Goal: Task Accomplishment & Management: Manage account settings

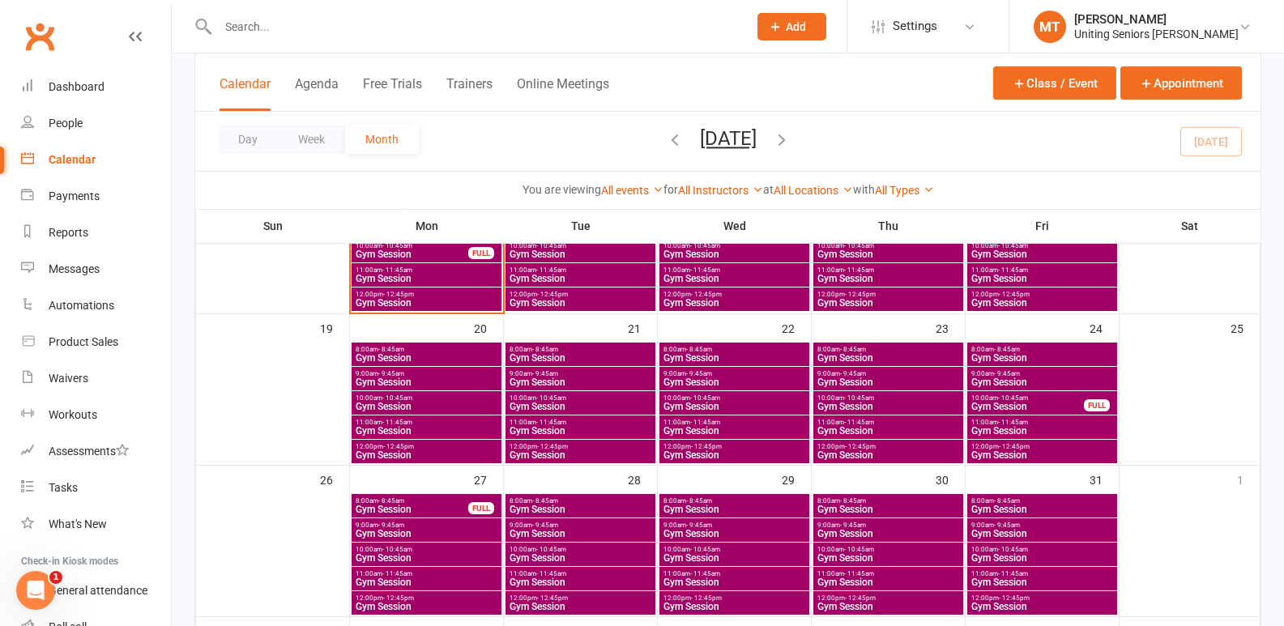
click at [430, 300] on span "Gym Session" at bounding box center [426, 303] width 143 height 10
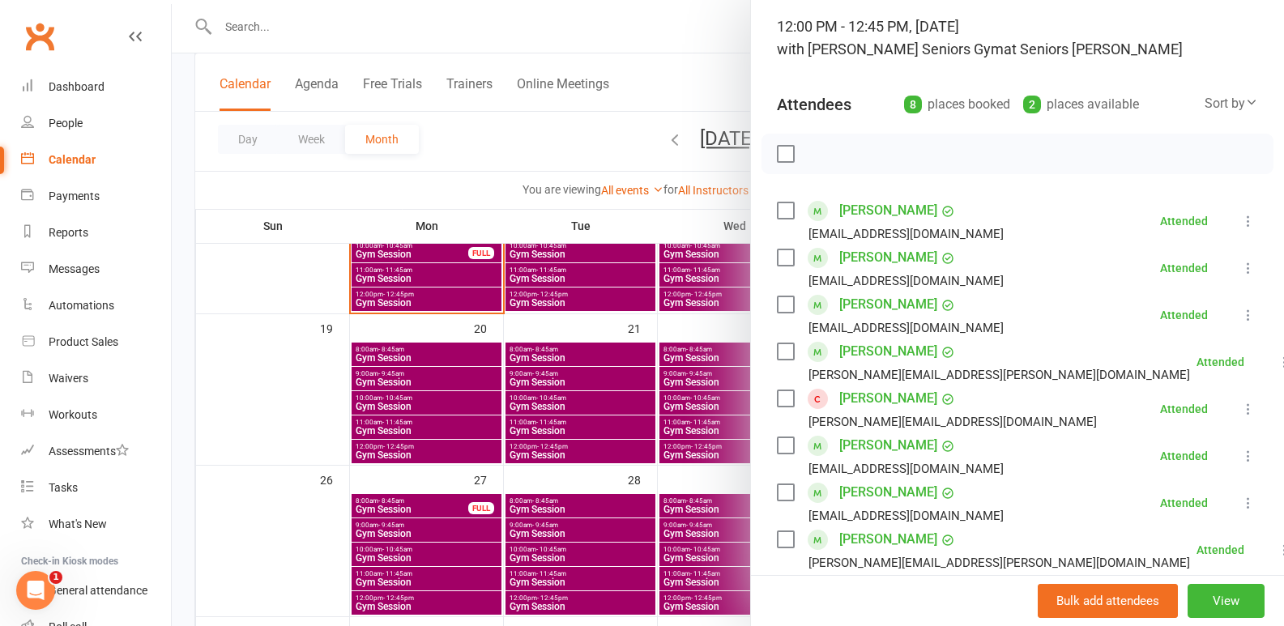
scroll to position [324, 0]
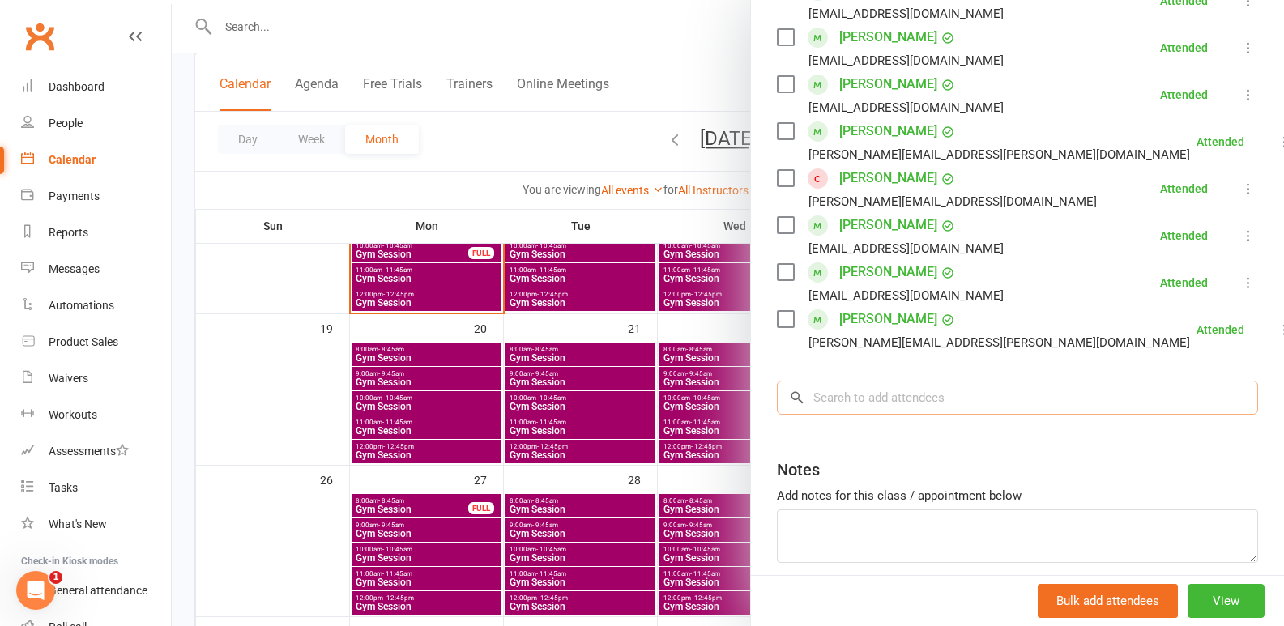
click at [869, 387] on input "search" at bounding box center [1017, 398] width 481 height 34
click at [840, 173] on link "[PERSON_NAME]" at bounding box center [889, 178] width 98 height 26
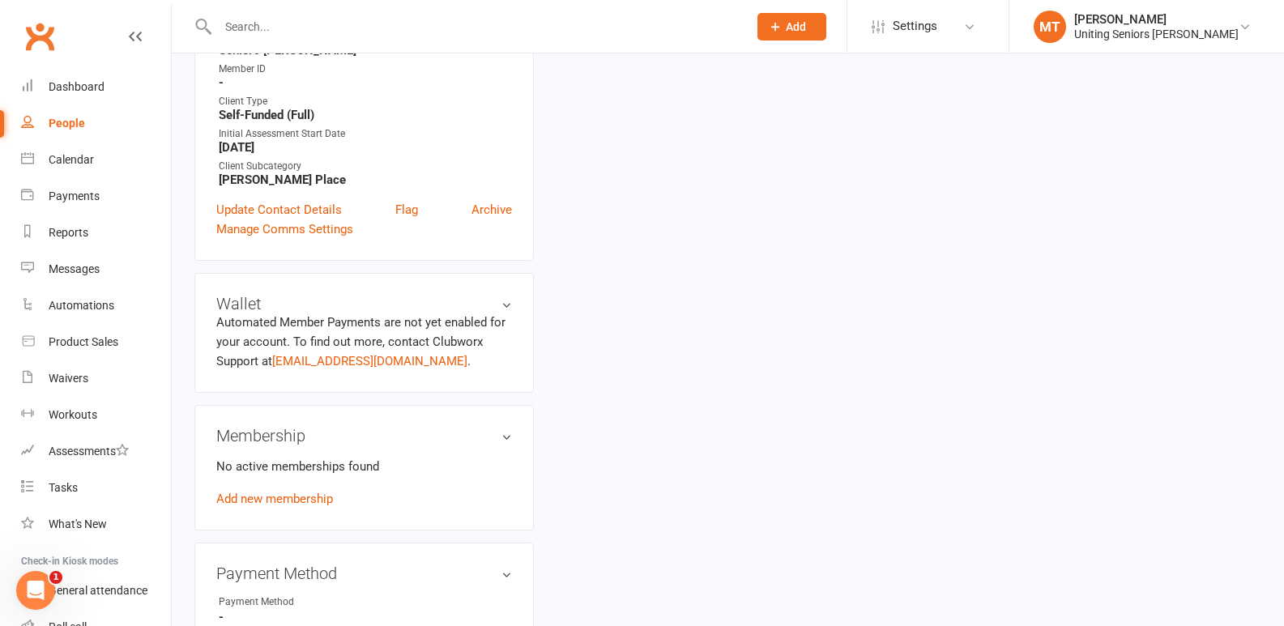
scroll to position [567, 0]
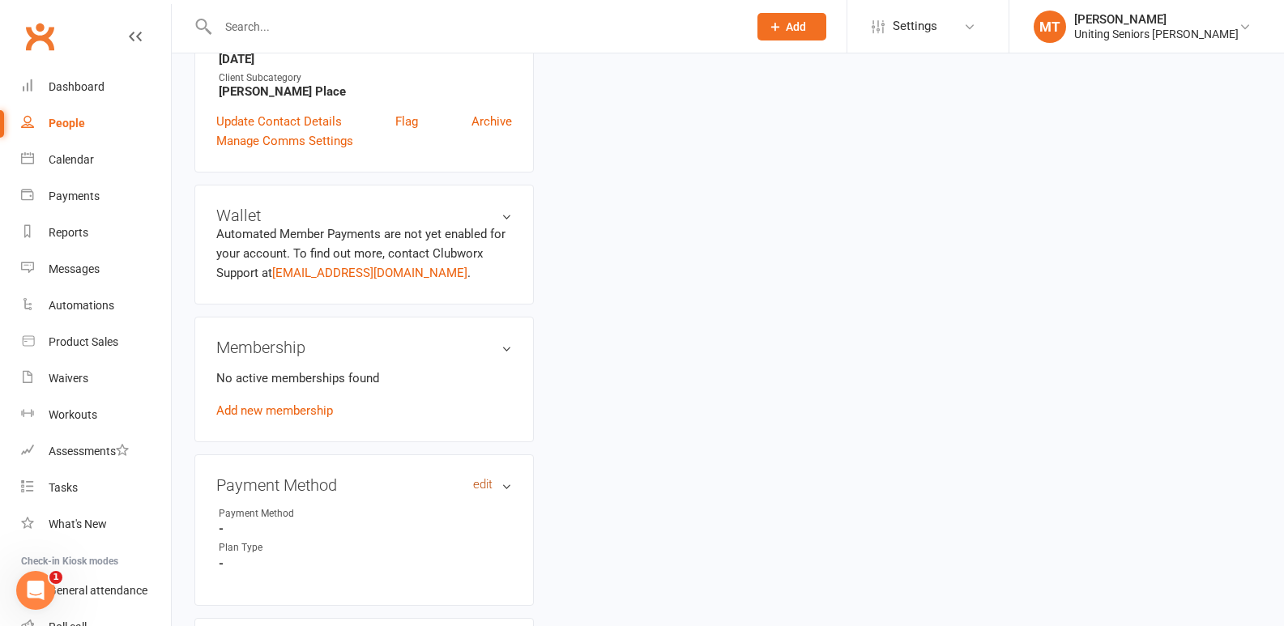
click at [475, 485] on link "edit" at bounding box center [482, 485] width 19 height 14
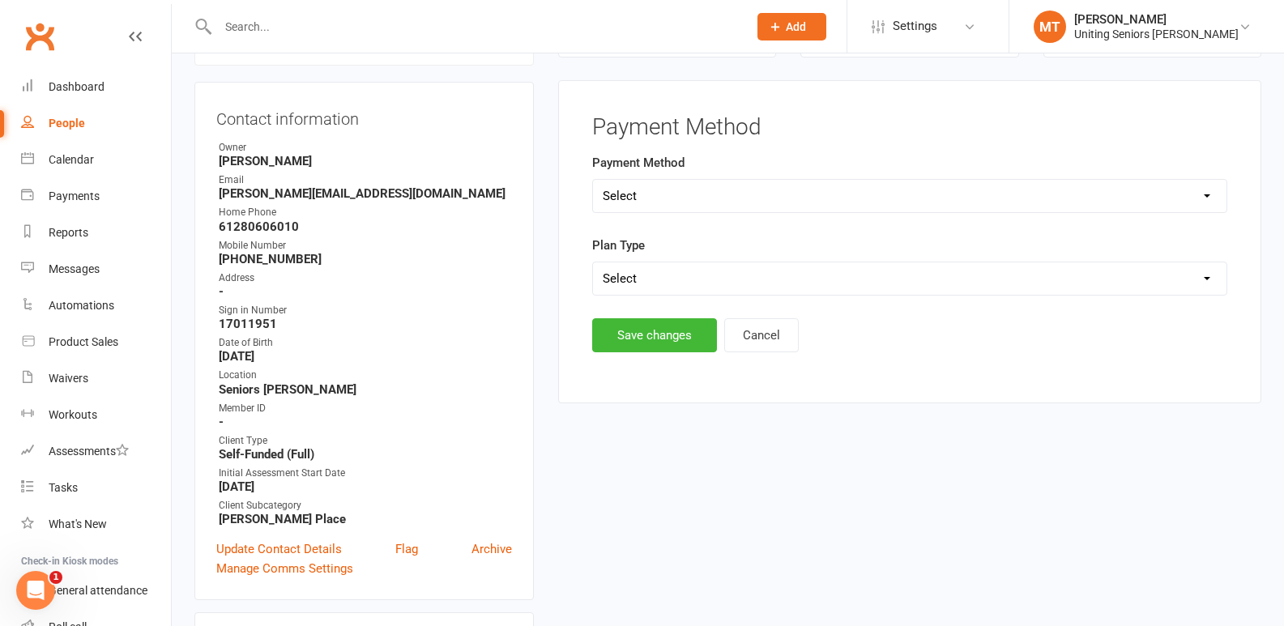
scroll to position [139, 0]
click at [658, 187] on select "Select Direct Debit Direct Deposit / Bank Transfer Cheque Credit Card by Phone …" at bounding box center [910, 197] width 634 height 32
select select "Credit Card by Phone"
click at [593, 181] on select "Select Direct Debit Direct Deposit / Bank Transfer Cheque Credit Card by Phone …" at bounding box center [910, 197] width 634 height 32
click at [676, 268] on select "Select Ongoing Single-service" at bounding box center [910, 279] width 634 height 32
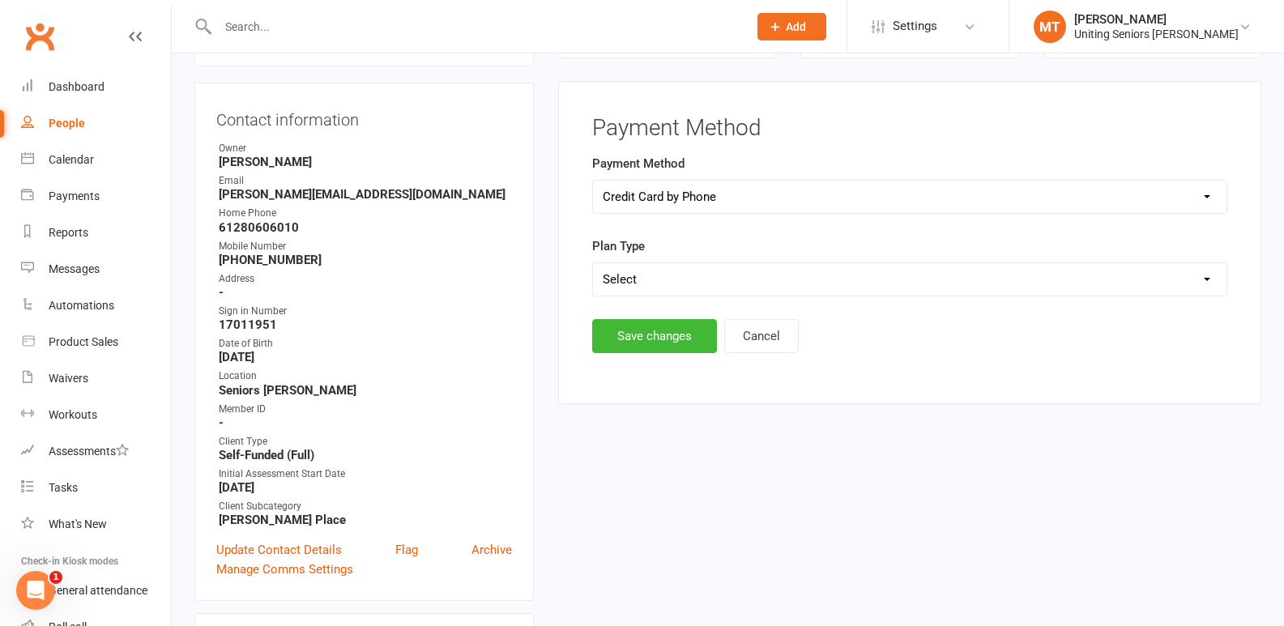
select select "Ongoing"
click at [593, 263] on select "Select Ongoing Single-service" at bounding box center [910, 279] width 634 height 32
click at [684, 338] on button "Save changes" at bounding box center [654, 336] width 125 height 34
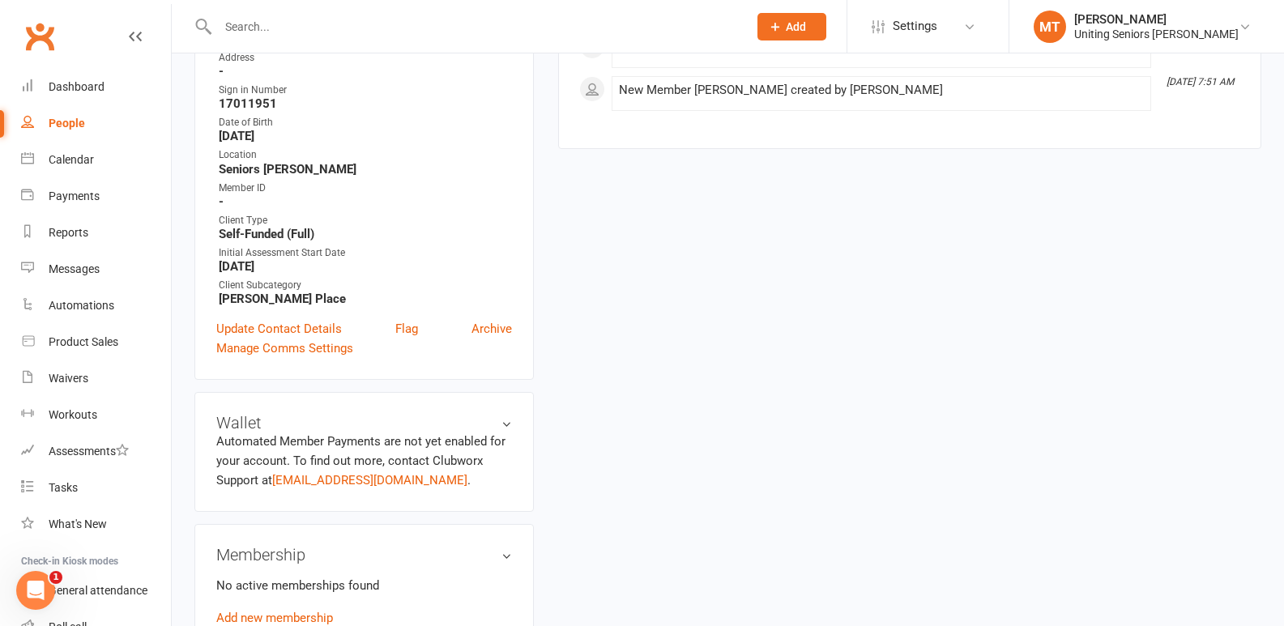
scroll to position [301, 0]
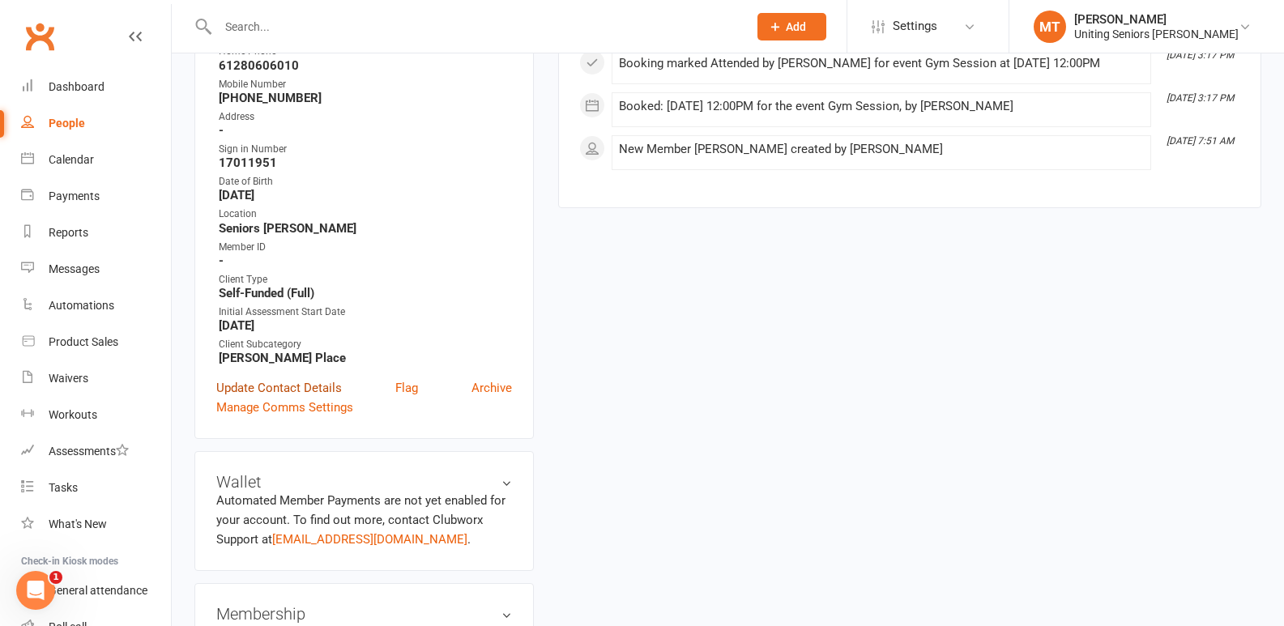
click at [321, 382] on link "Update Contact Details" at bounding box center [279, 387] width 126 height 19
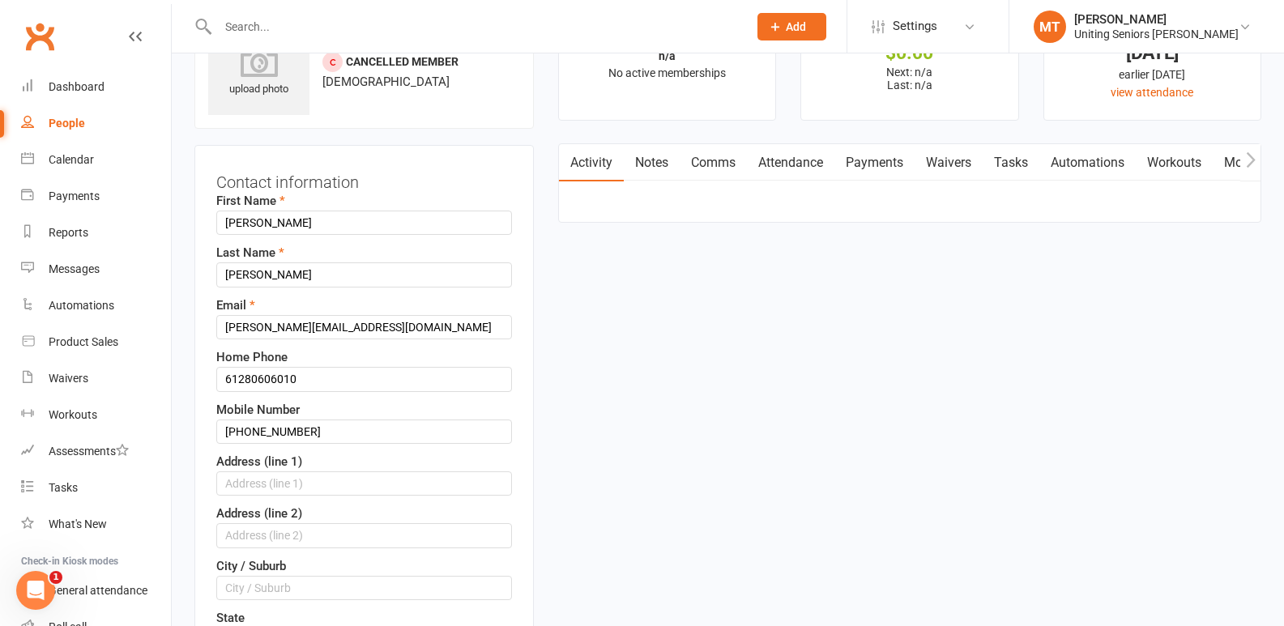
scroll to position [157, 0]
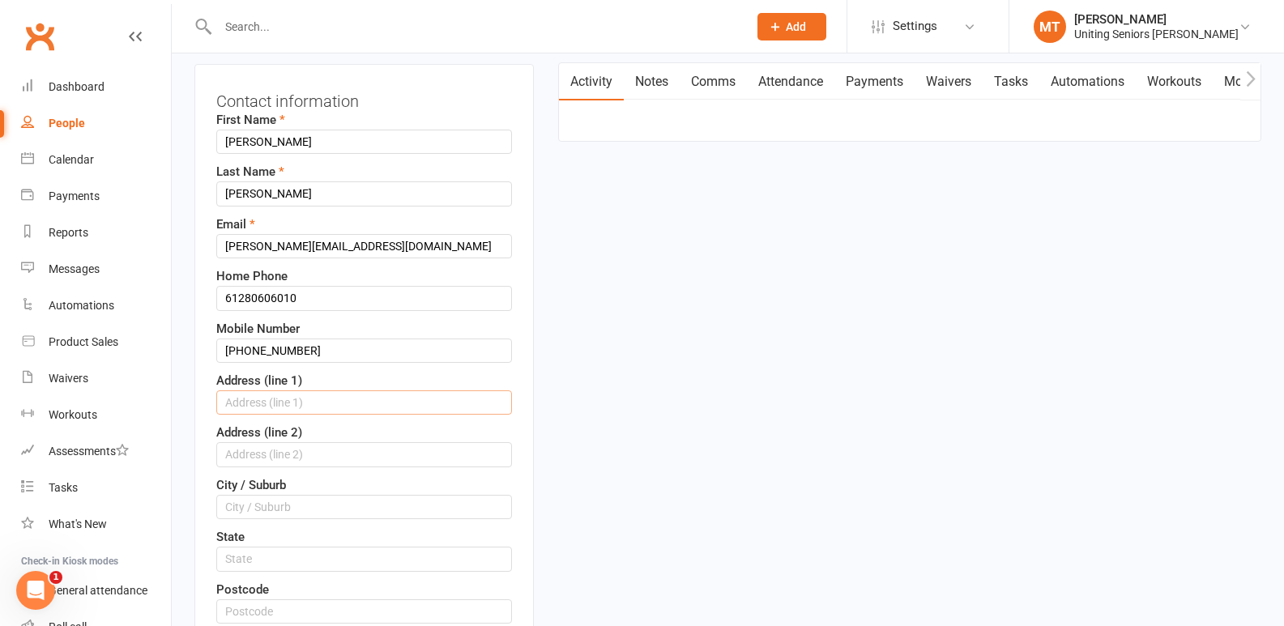
click at [292, 406] on input "text" at bounding box center [364, 403] width 296 height 24
type input "[STREET_ADDRESS]"
type input "37"
type input "Le"
click at [290, 508] on input "Le" at bounding box center [364, 507] width 296 height 24
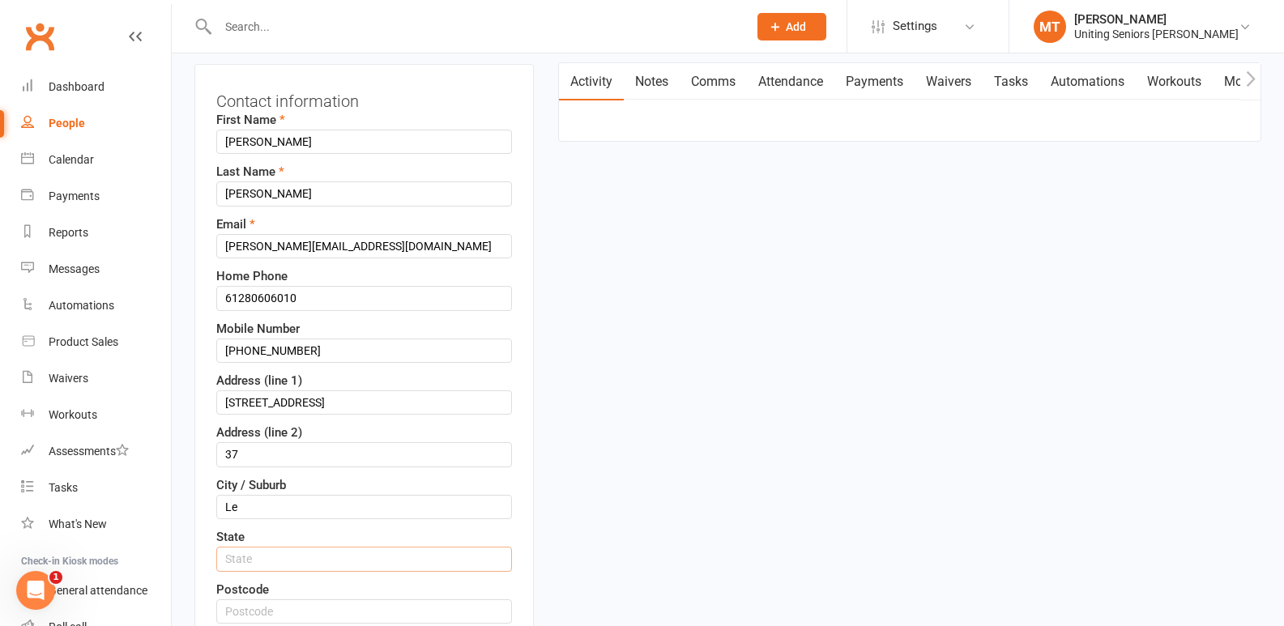
click at [288, 562] on input "text" at bounding box center [364, 559] width 296 height 24
type input "[GEOGRAPHIC_DATA]"
click at [262, 508] on input "Le" at bounding box center [364, 507] width 296 height 24
type input "[PERSON_NAME]"
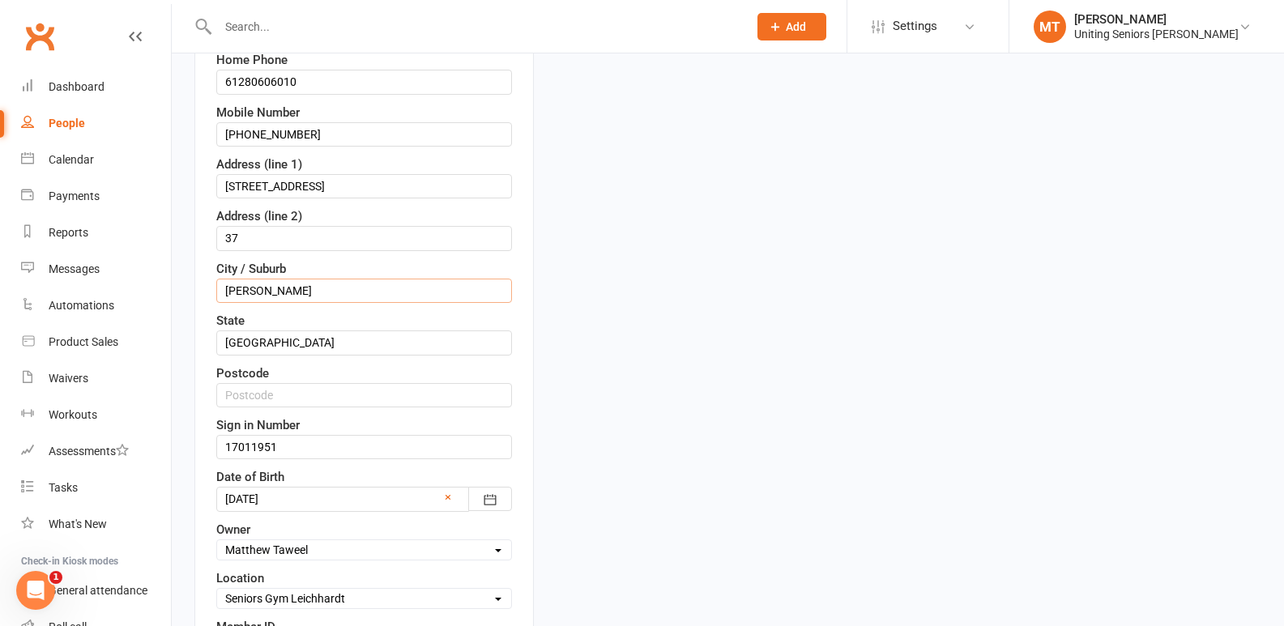
scroll to position [400, 0]
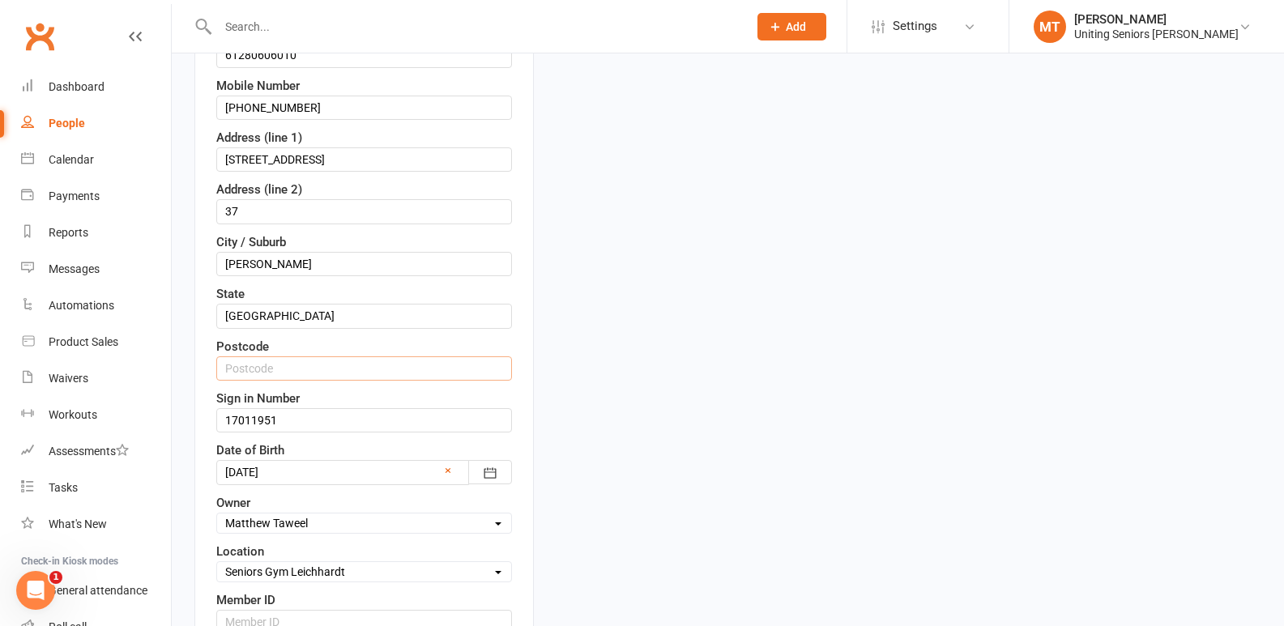
drag, startPoint x: 239, startPoint y: 369, endPoint x: 267, endPoint y: 360, distance: 29.0
click at [239, 369] on input "text" at bounding box center [364, 369] width 296 height 24
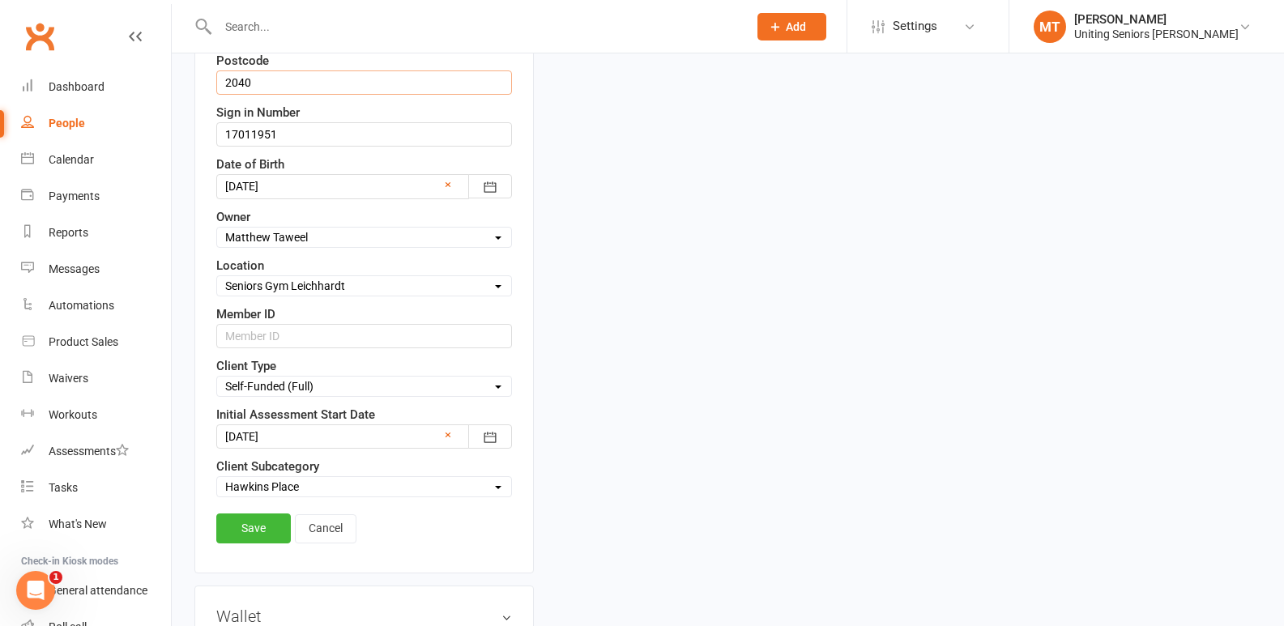
scroll to position [724, 0]
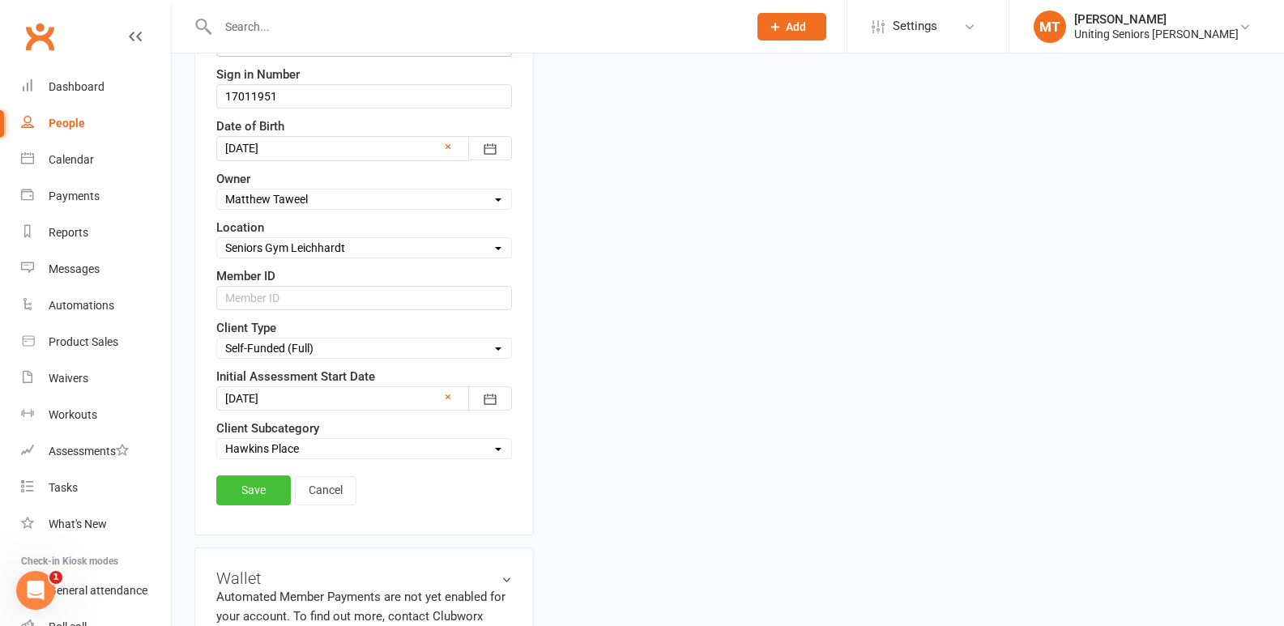
type input "2040"
click at [264, 487] on link "Save" at bounding box center [253, 490] width 75 height 29
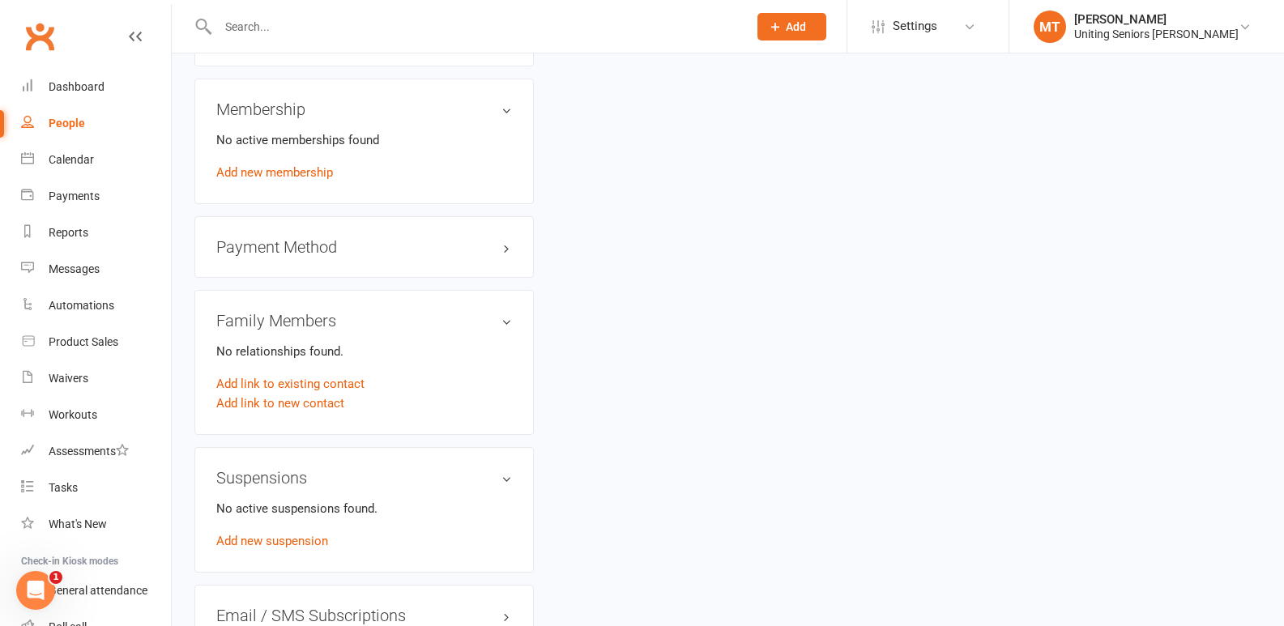
scroll to position [643, 0]
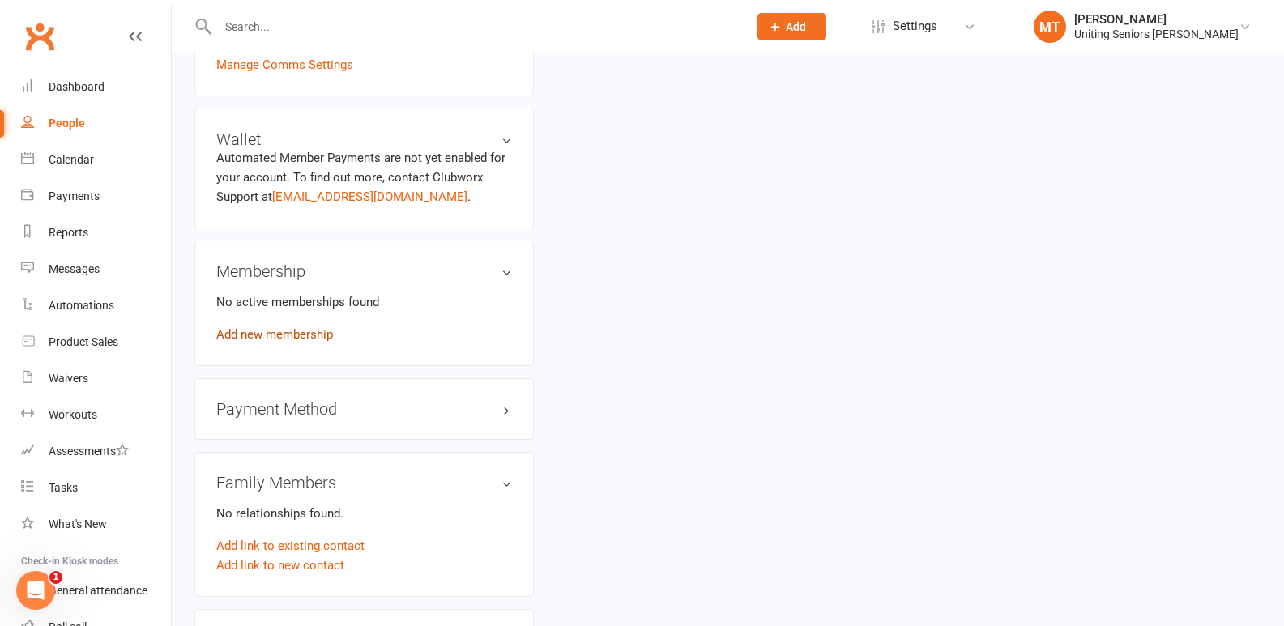
click at [318, 335] on link "Add new membership" at bounding box center [274, 334] width 117 height 15
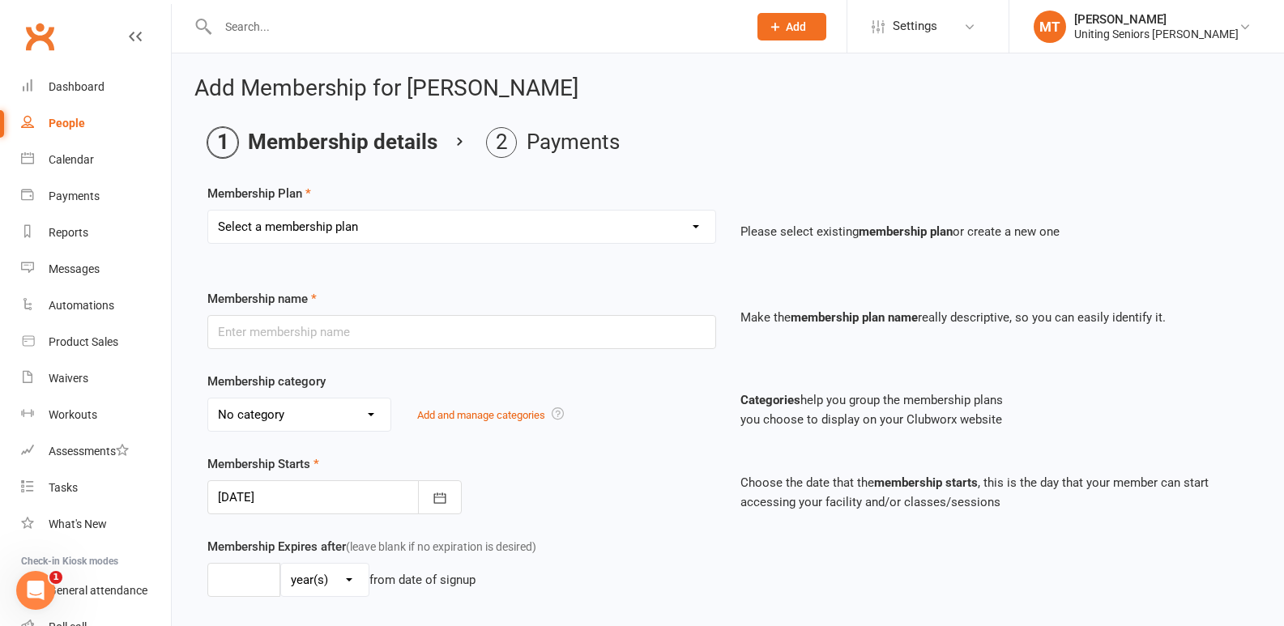
click at [331, 213] on select "Select a membership plan Create new Membership Plan Initial Assessment + Set Up…" at bounding box center [461, 227] width 507 height 32
select select "8"
click at [208, 211] on select "Select a membership plan Create new Membership Plan Initial Assessment + Set Up…" at bounding box center [461, 227] width 507 height 32
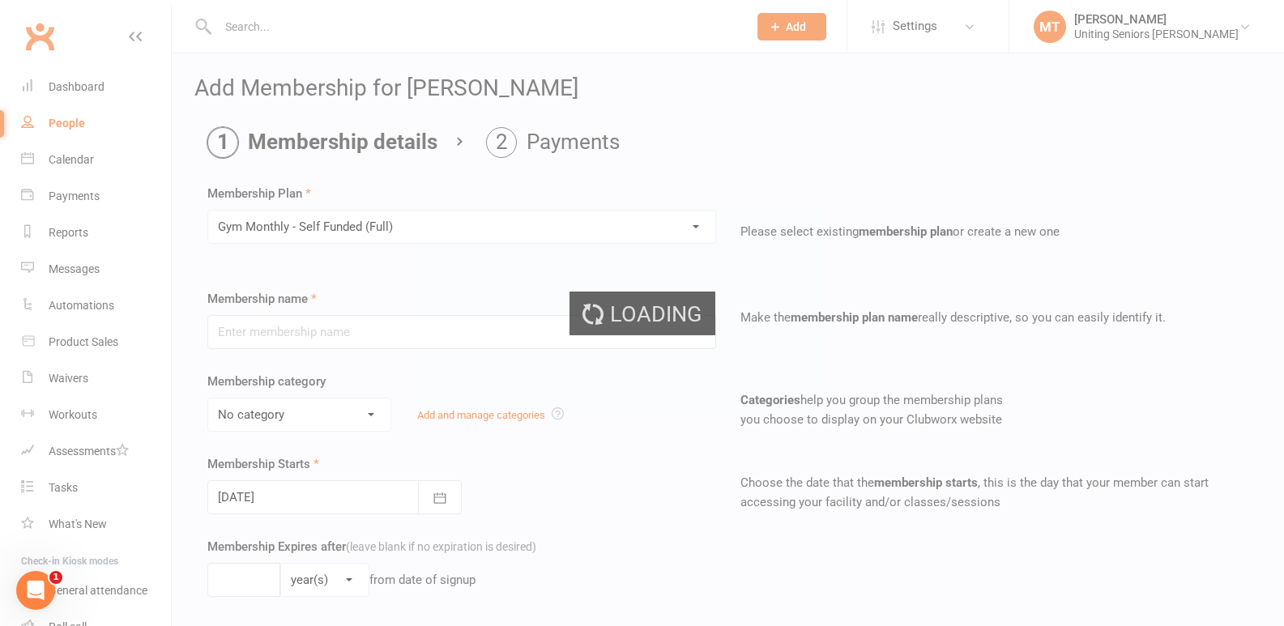
type input "Gym Monthly - Self Funded (Full)"
select select "4"
type input "0"
type input "1"
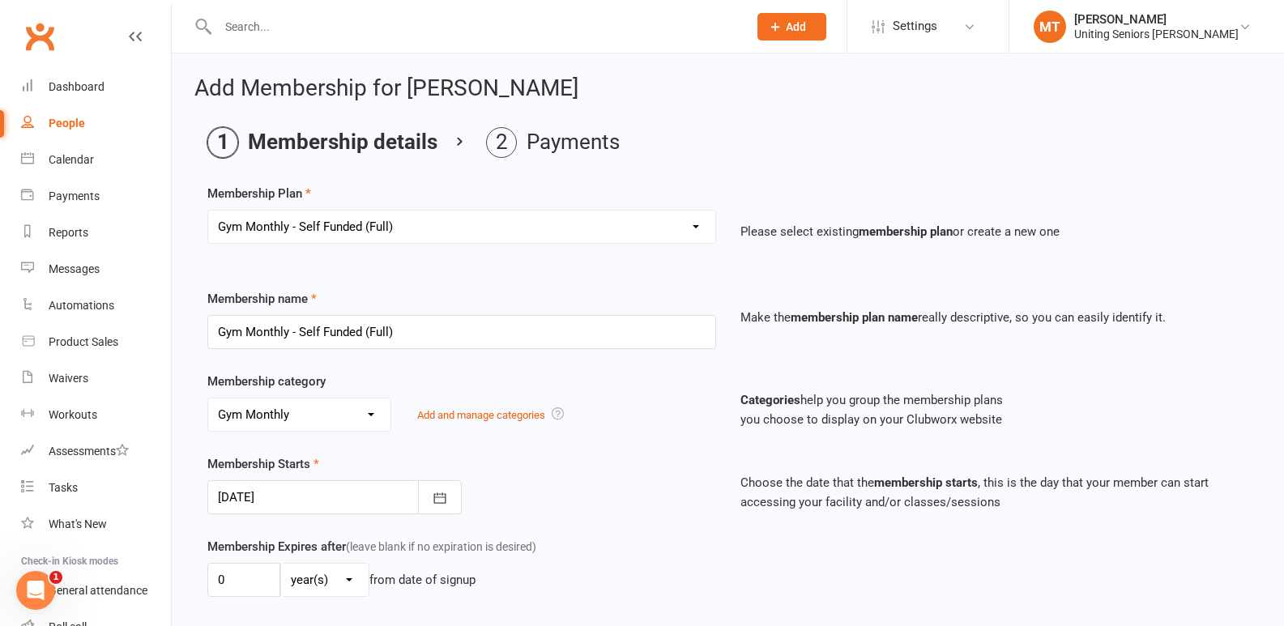
scroll to position [425, 0]
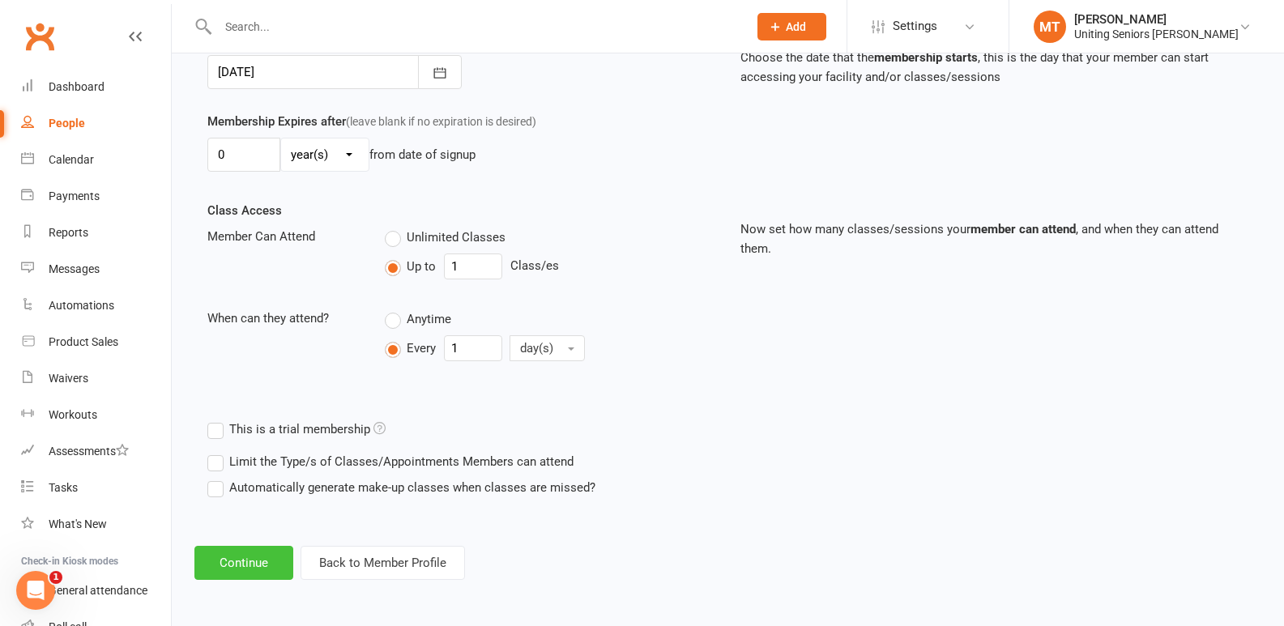
click at [216, 571] on button "Continue" at bounding box center [243, 563] width 99 height 34
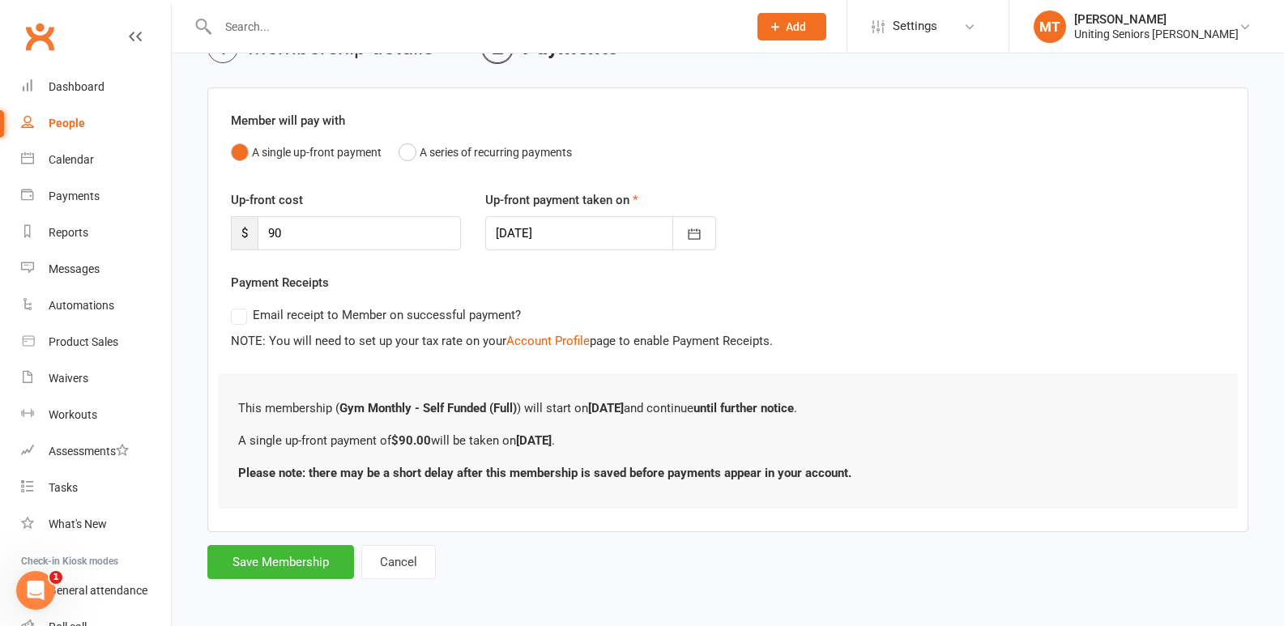
scroll to position [97, 0]
click at [308, 547] on button "Save Membership" at bounding box center [280, 560] width 147 height 34
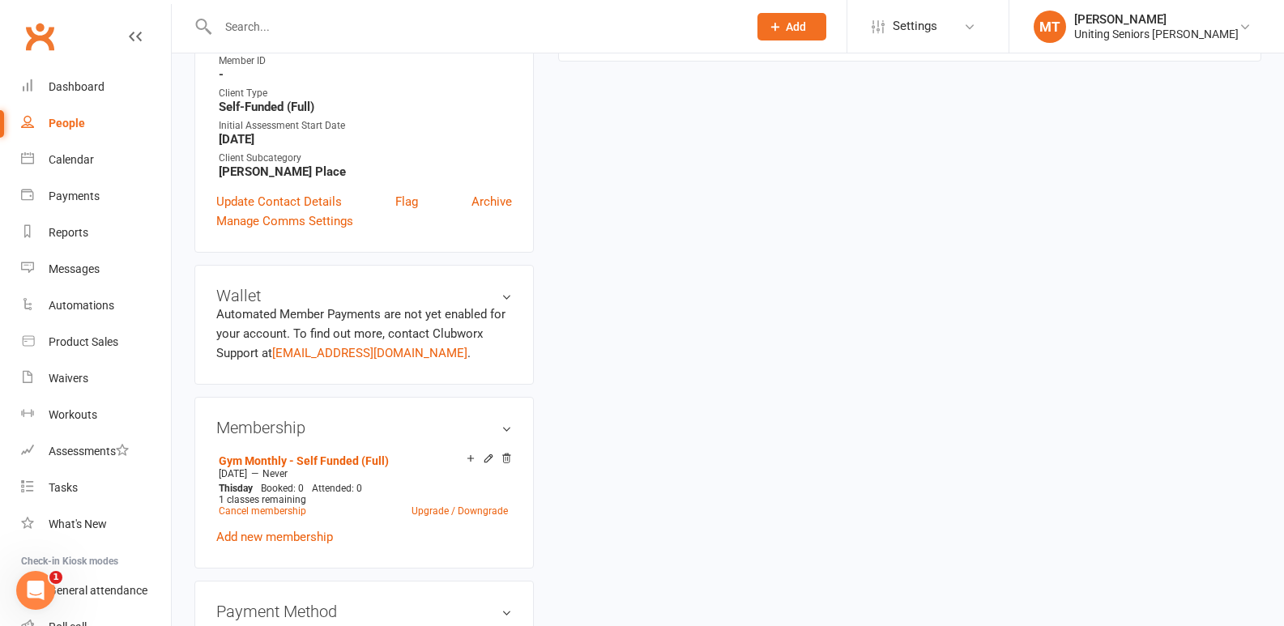
scroll to position [486, 0]
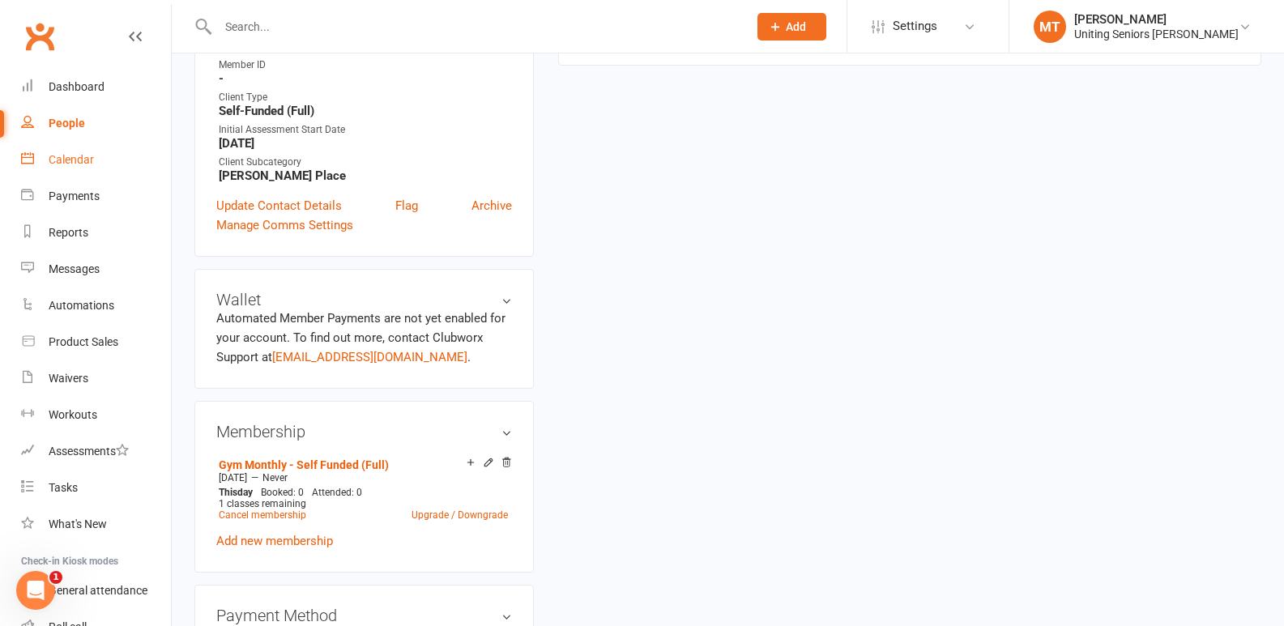
click at [83, 160] on div "Calendar" at bounding box center [71, 159] width 45 height 13
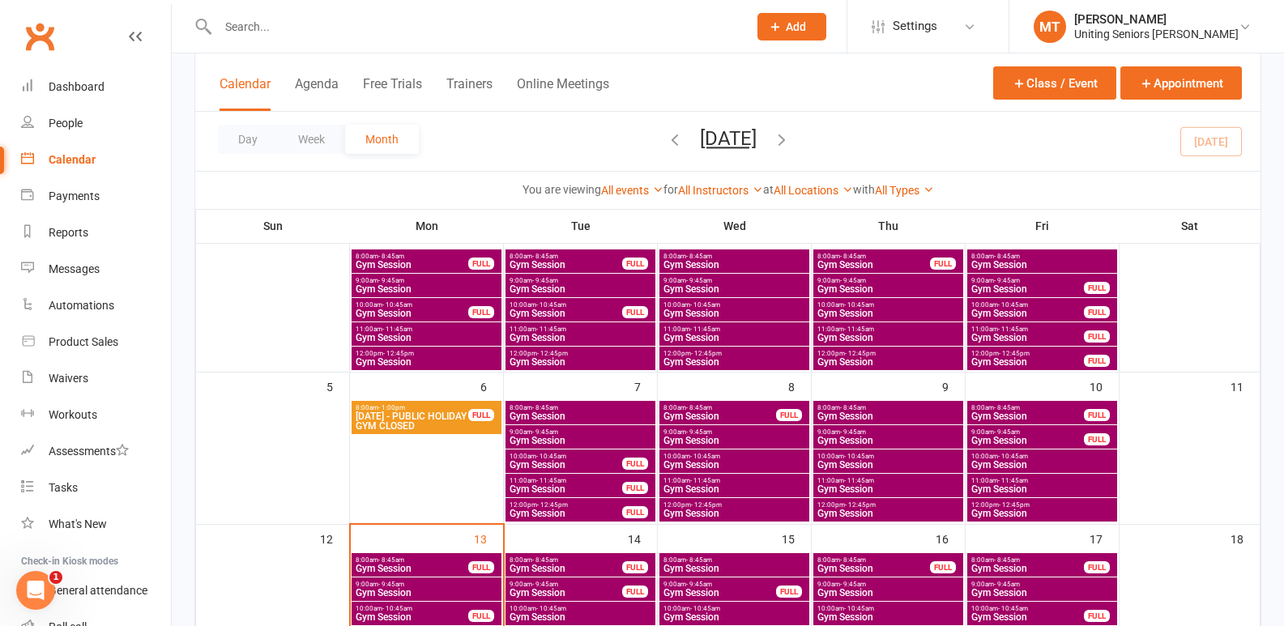
scroll to position [243, 0]
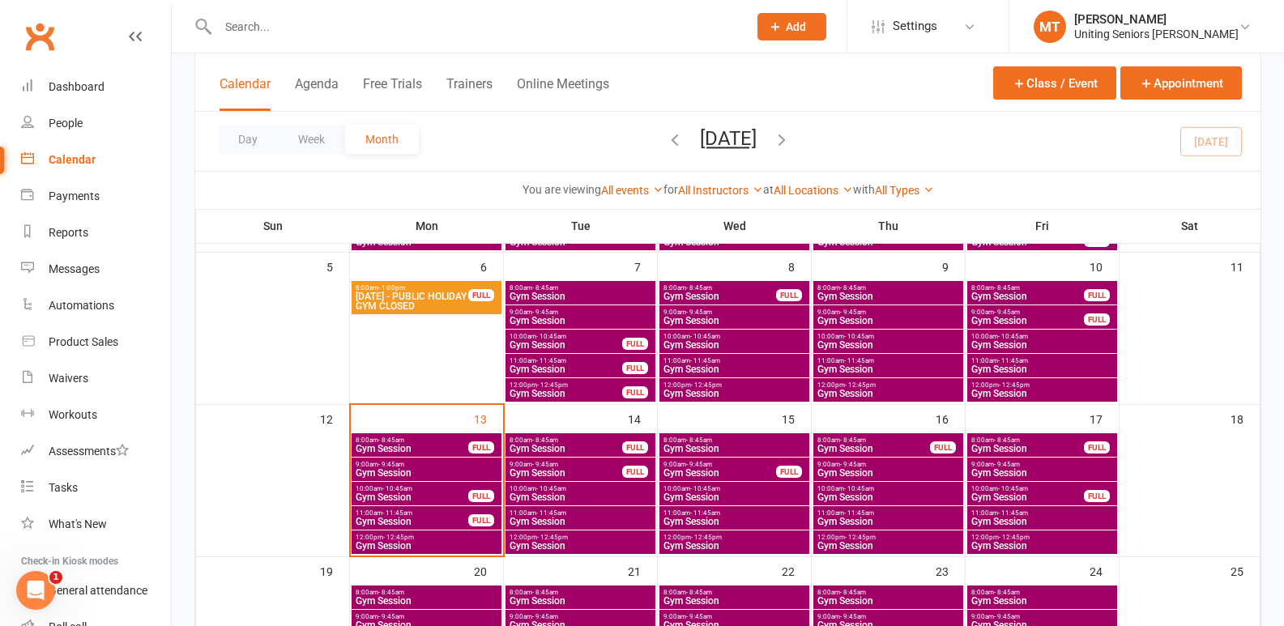
click at [447, 539] on span "12:00pm - 12:45pm" at bounding box center [426, 537] width 143 height 7
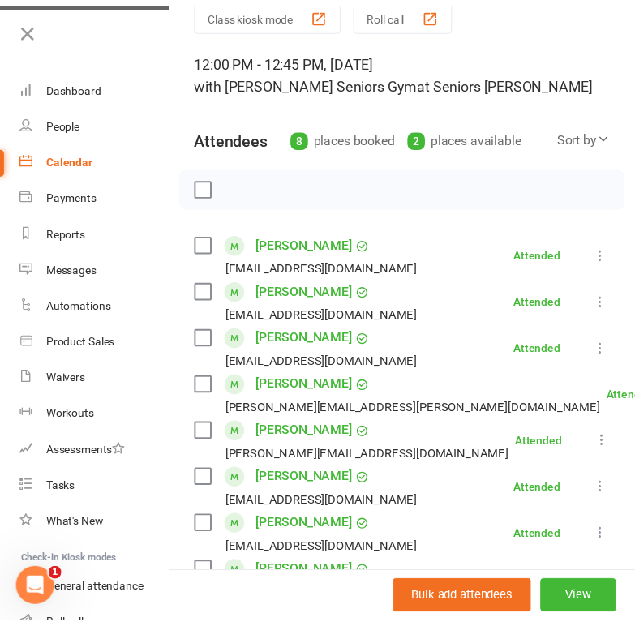
scroll to position [0, 0]
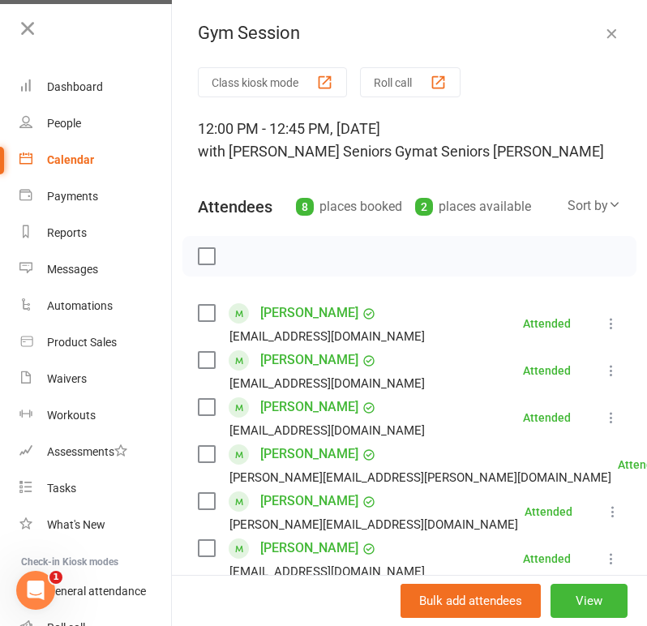
click at [603, 37] on icon "button" at bounding box center [611, 33] width 16 height 16
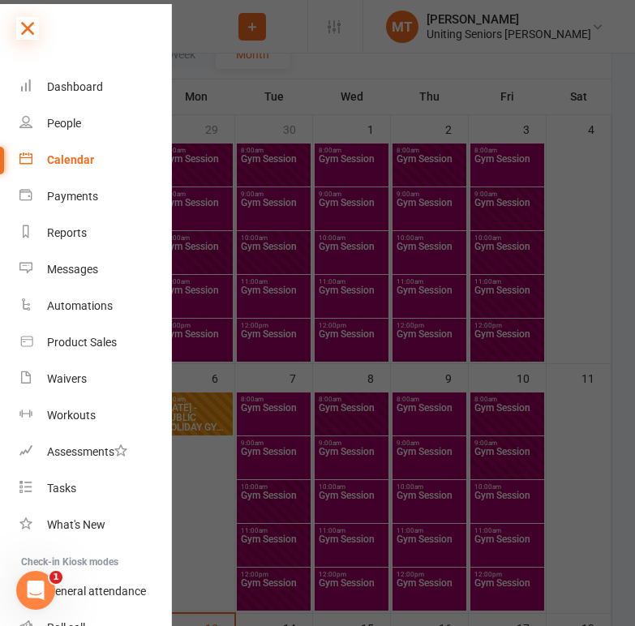
click at [32, 27] on icon at bounding box center [27, 28] width 23 height 23
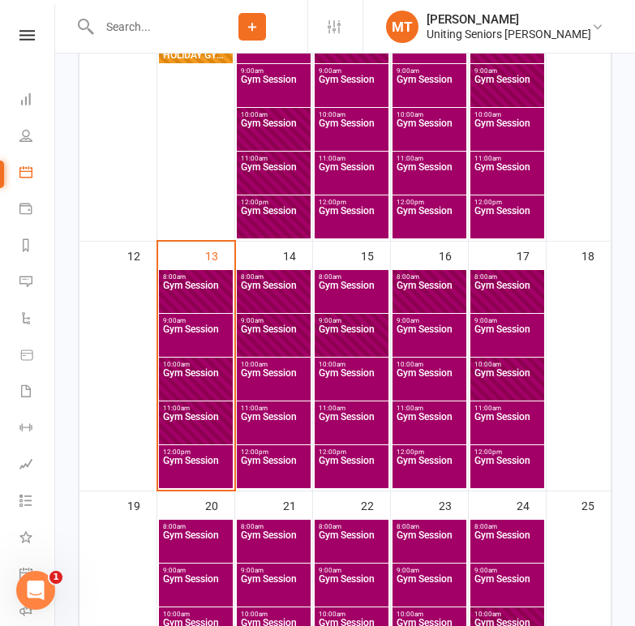
scroll to position [648, 0]
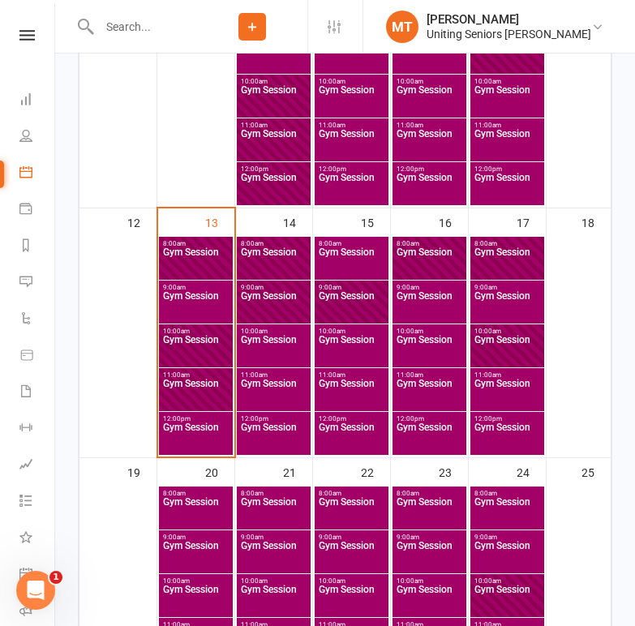
click at [442, 417] on span "12:00pm - 12:45pm" at bounding box center [428, 418] width 67 height 7
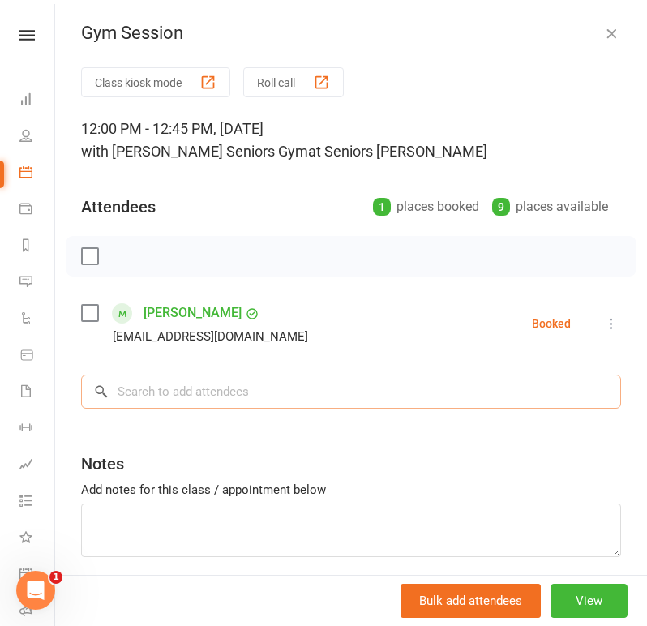
click at [356, 398] on input "search" at bounding box center [351, 391] width 540 height 34
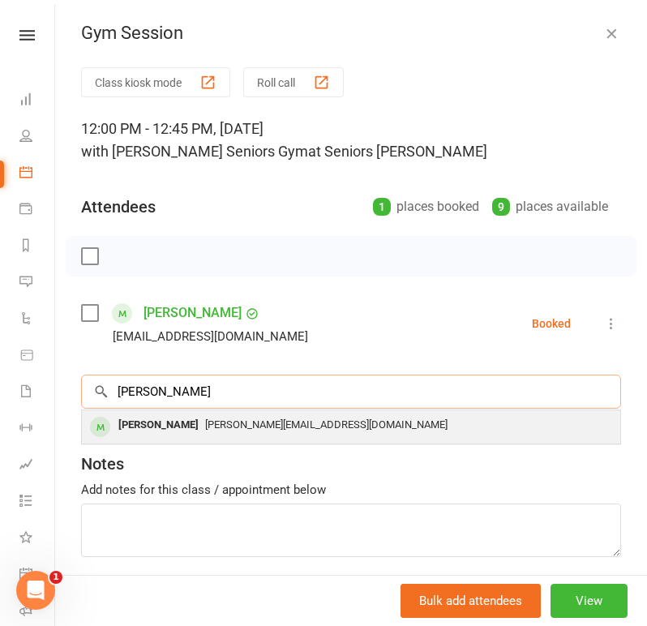
type input "[PERSON_NAME]"
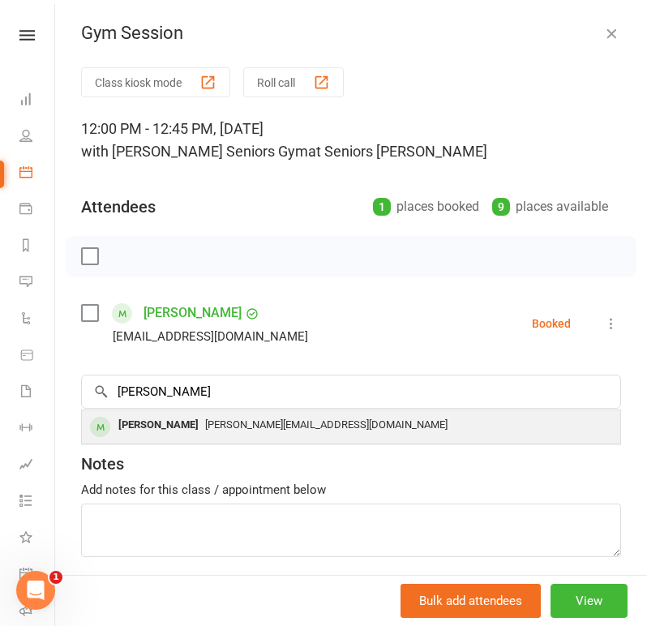
click at [337, 431] on div "[PERSON_NAME][EMAIL_ADDRESS][DOMAIN_NAME]" at bounding box center [350, 425] width 525 height 24
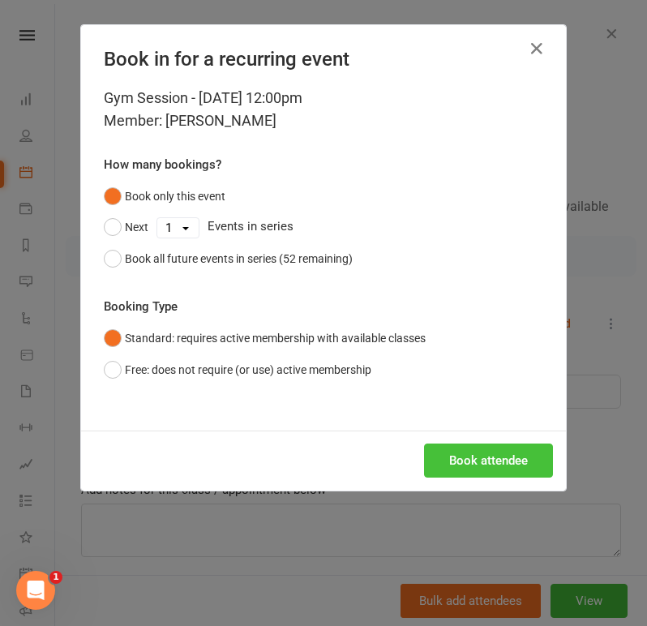
click at [480, 455] on button "Book attendee" at bounding box center [488, 460] width 129 height 34
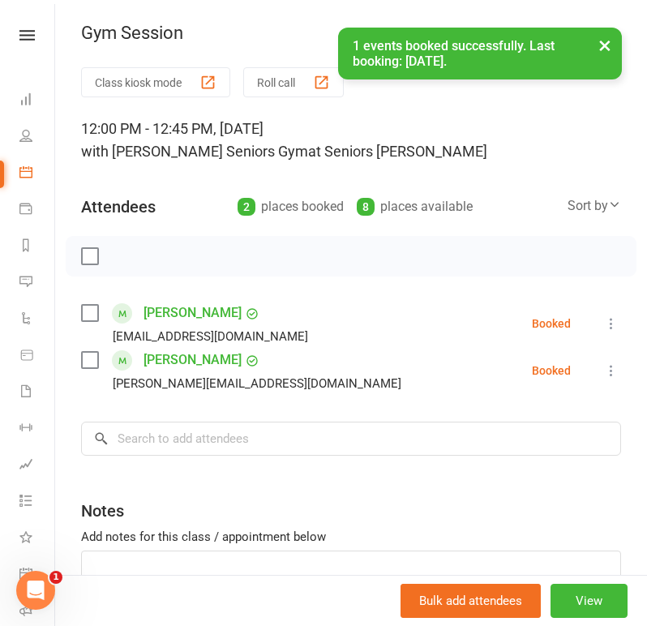
click at [599, 45] on button "×" at bounding box center [604, 45] width 29 height 35
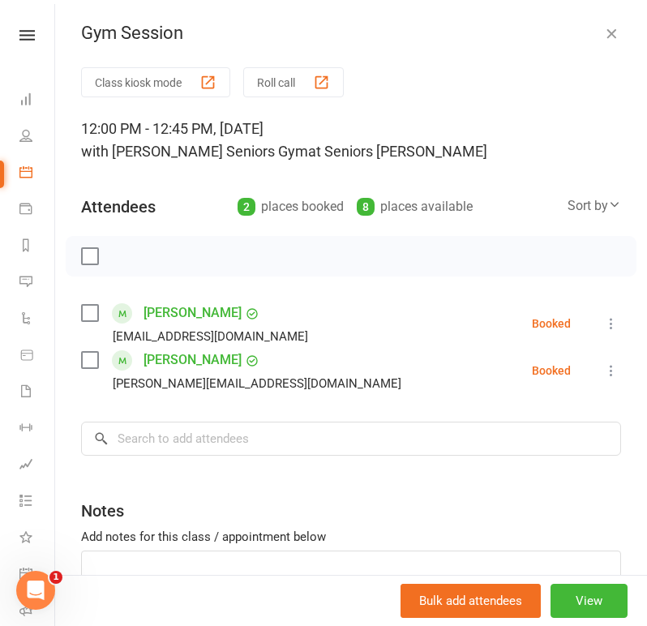
click at [603, 32] on icon "button" at bounding box center [611, 33] width 16 height 16
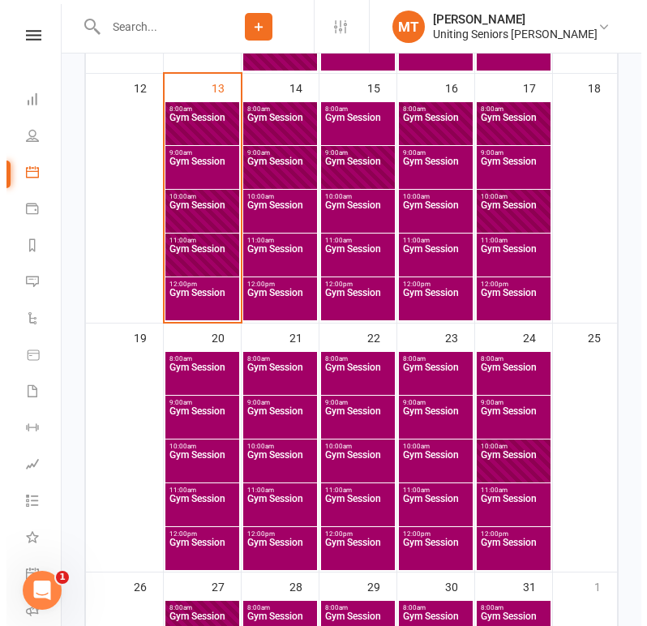
scroll to position [810, 0]
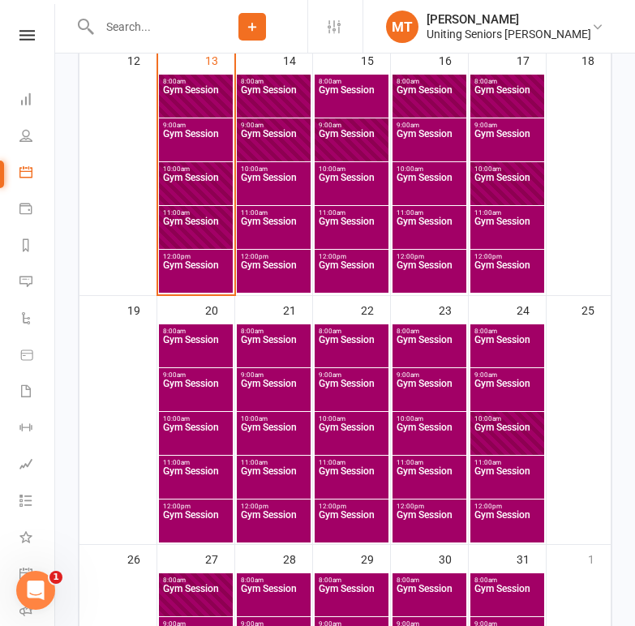
click at [201, 467] on span "Gym Session" at bounding box center [195, 480] width 67 height 29
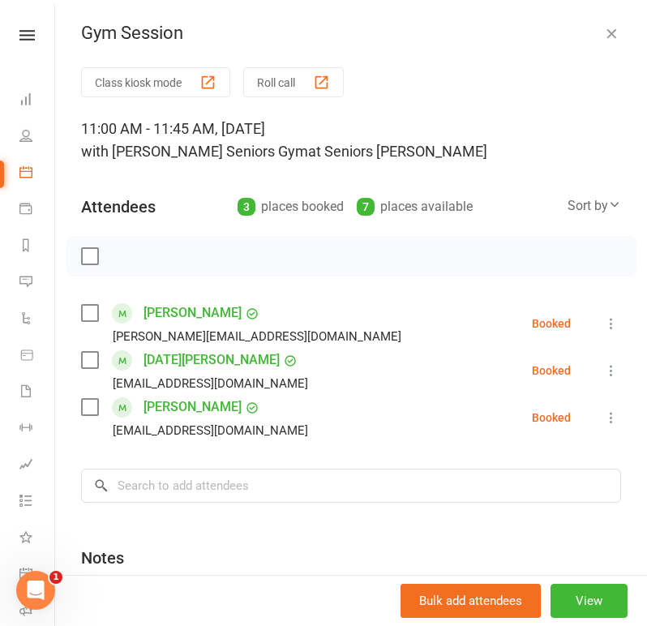
scroll to position [81, 0]
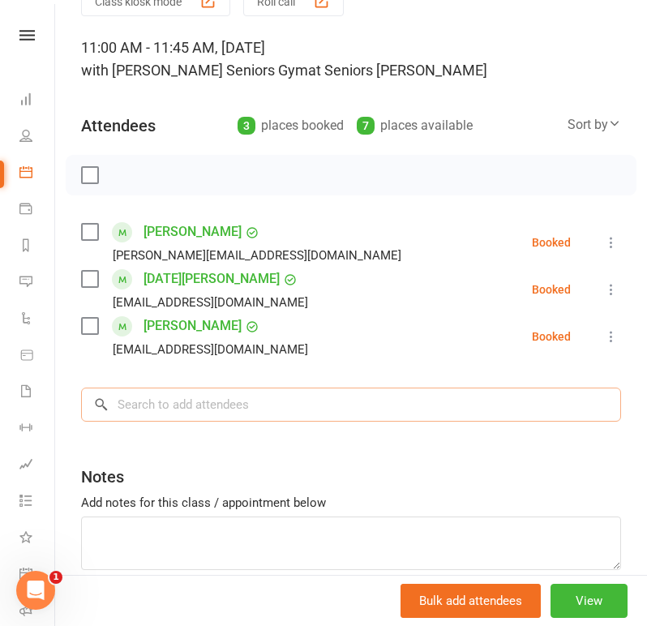
click at [245, 408] on input "search" at bounding box center [351, 404] width 540 height 34
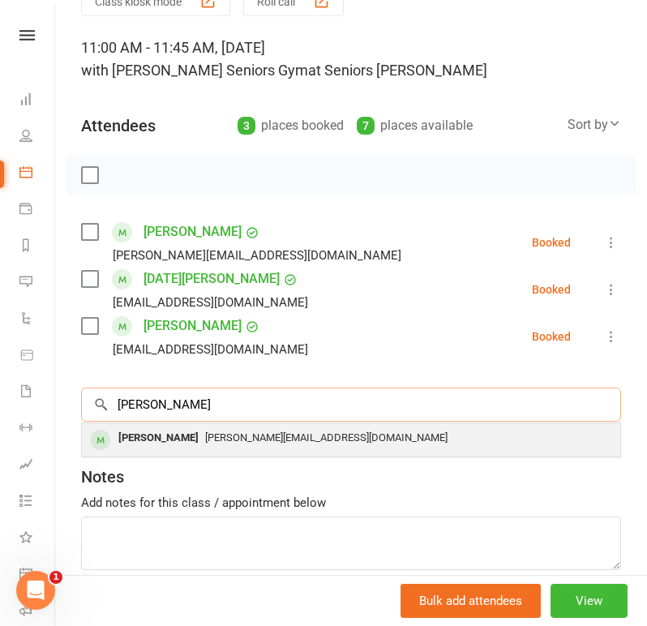
type input "[PERSON_NAME]"
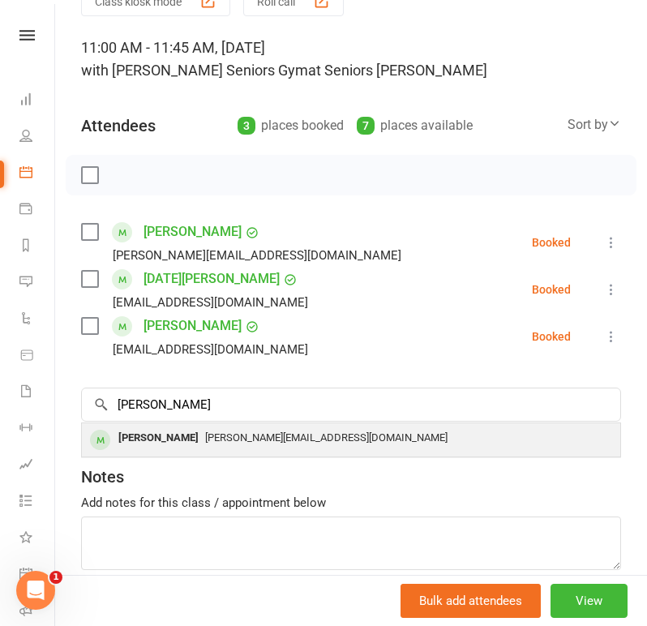
click at [241, 437] on span "[PERSON_NAME][EMAIL_ADDRESS][DOMAIN_NAME]" at bounding box center [326, 437] width 242 height 12
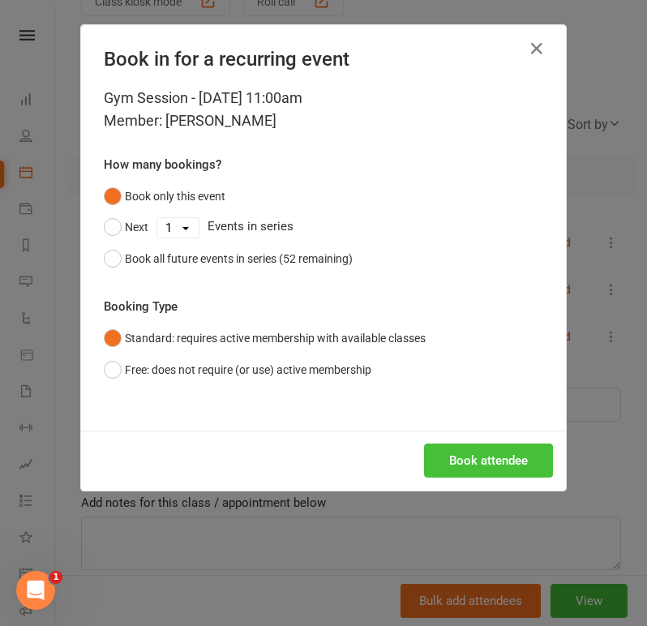
click at [438, 459] on button "Book attendee" at bounding box center [488, 460] width 129 height 34
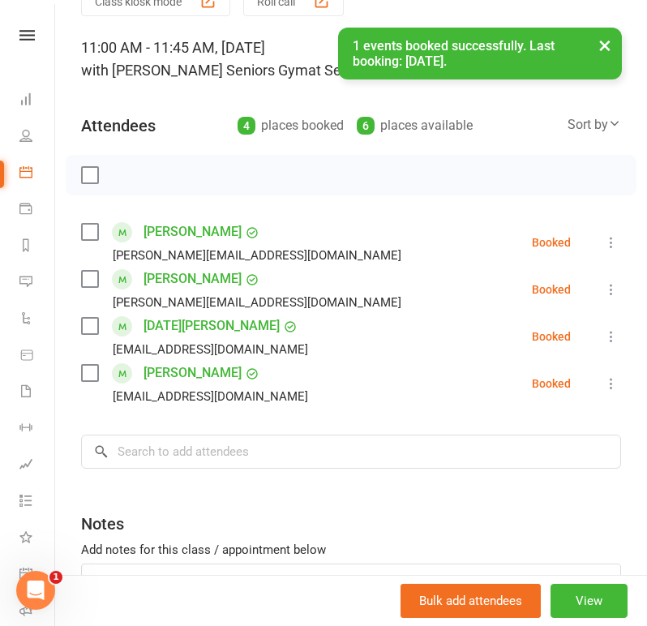
click at [597, 45] on button "×" at bounding box center [604, 45] width 29 height 35
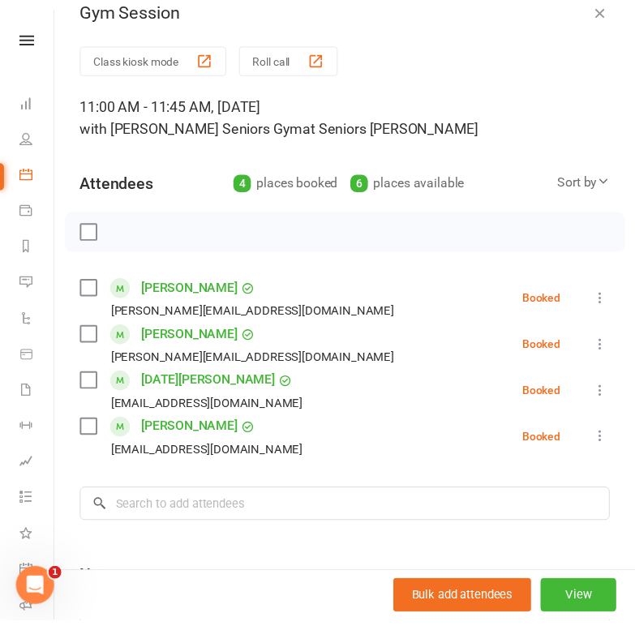
scroll to position [0, 0]
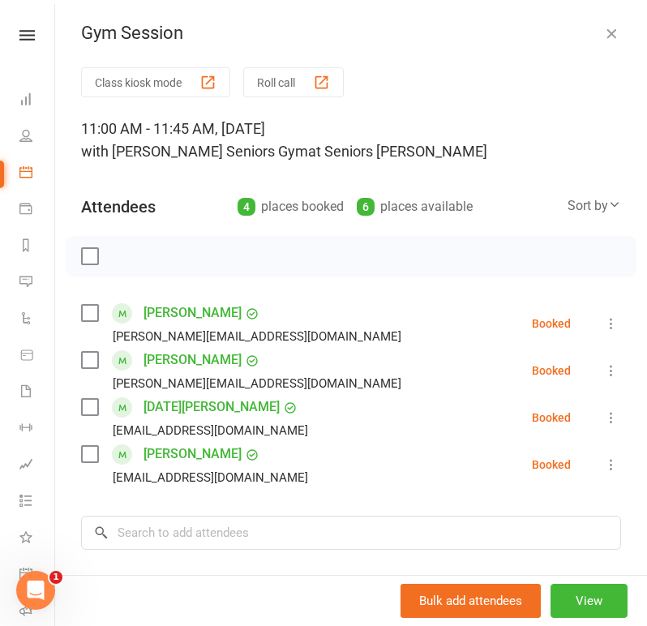
click at [603, 31] on icon "button" at bounding box center [611, 33] width 16 height 16
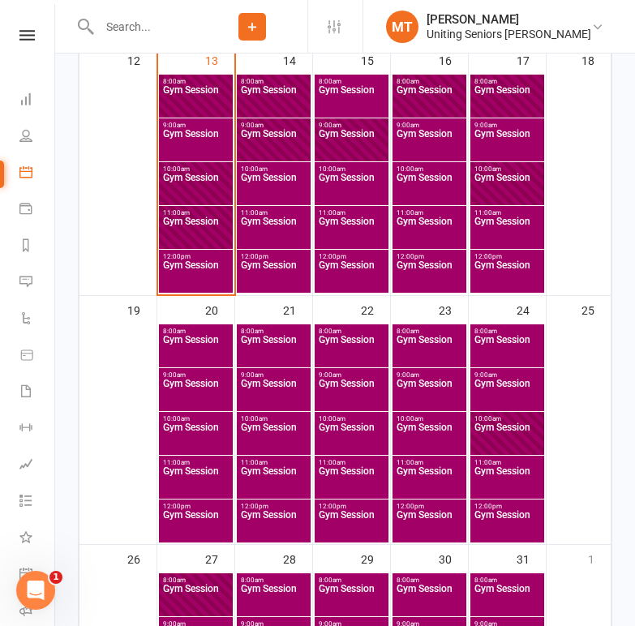
click at [427, 510] on span "Gym Session" at bounding box center [428, 524] width 67 height 29
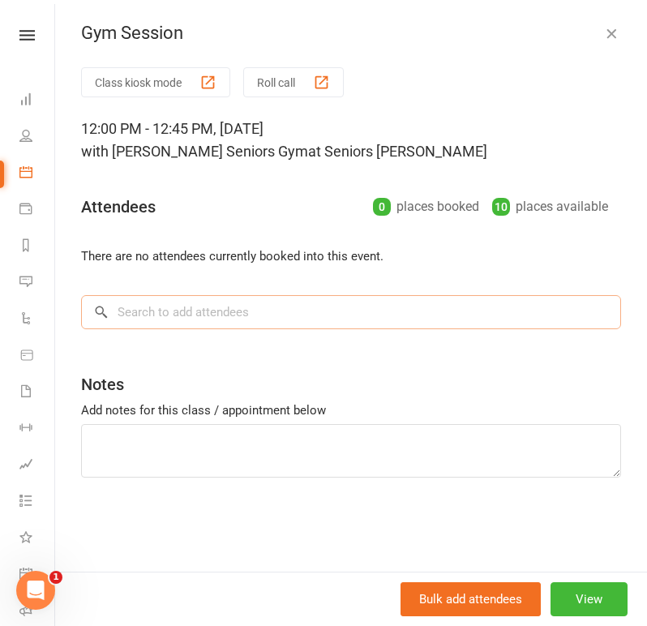
click at [316, 306] on input "search" at bounding box center [351, 312] width 540 height 34
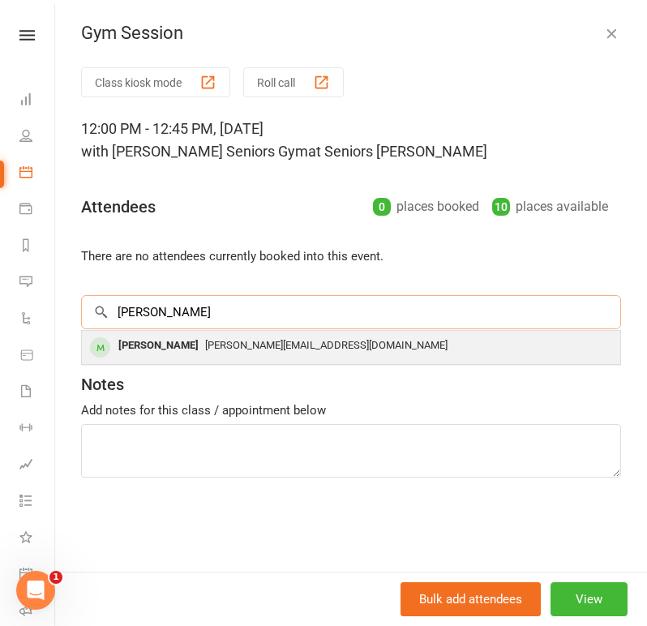
type input "[PERSON_NAME]"
click at [281, 362] on div "[PERSON_NAME] [PERSON_NAME][EMAIL_ADDRESS][DOMAIN_NAME]" at bounding box center [351, 347] width 538 height 33
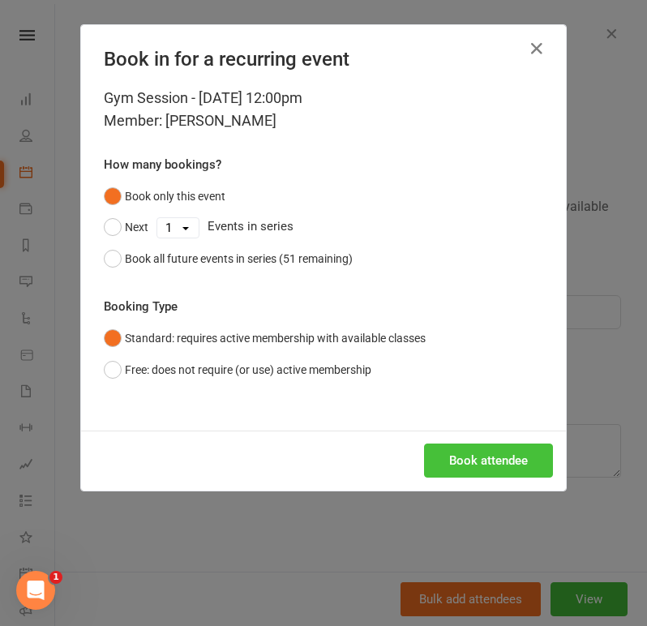
click at [494, 460] on button "Book attendee" at bounding box center [488, 460] width 129 height 34
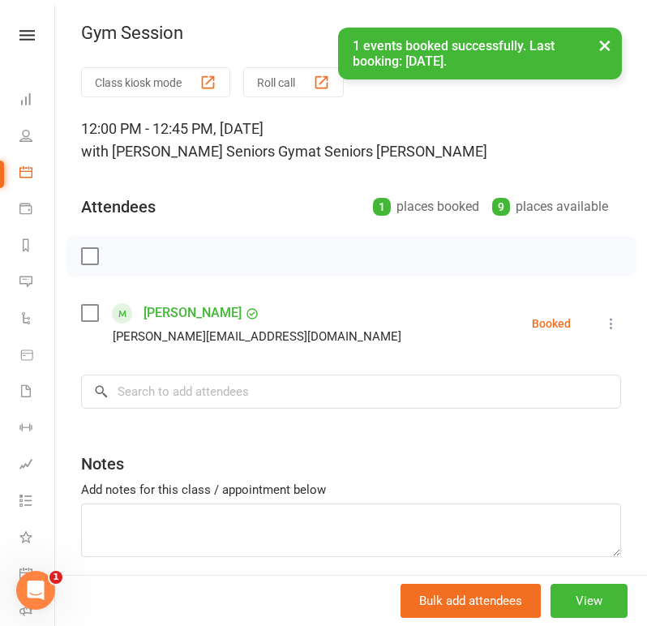
click at [604, 44] on button "×" at bounding box center [604, 45] width 29 height 35
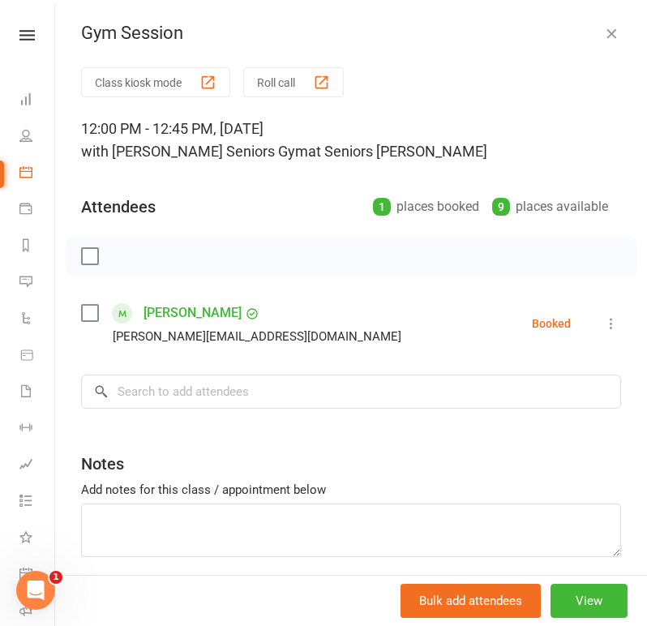
click at [603, 28] on icon "button" at bounding box center [611, 33] width 16 height 16
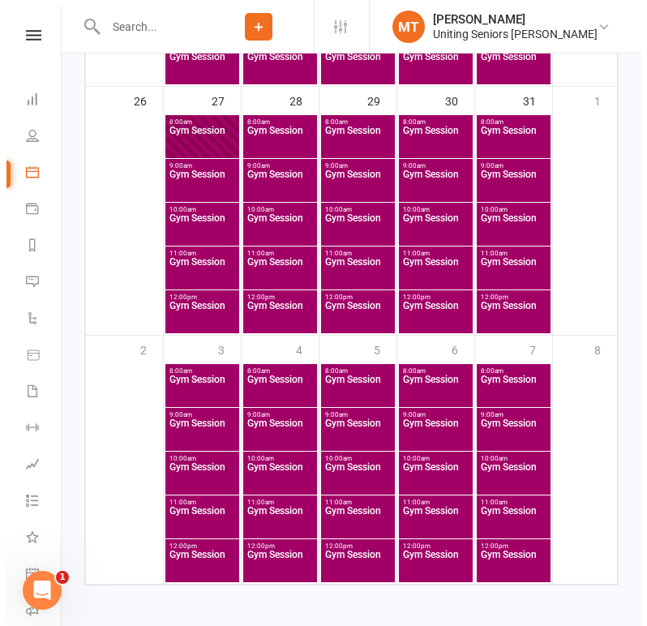
scroll to position [1274, 0]
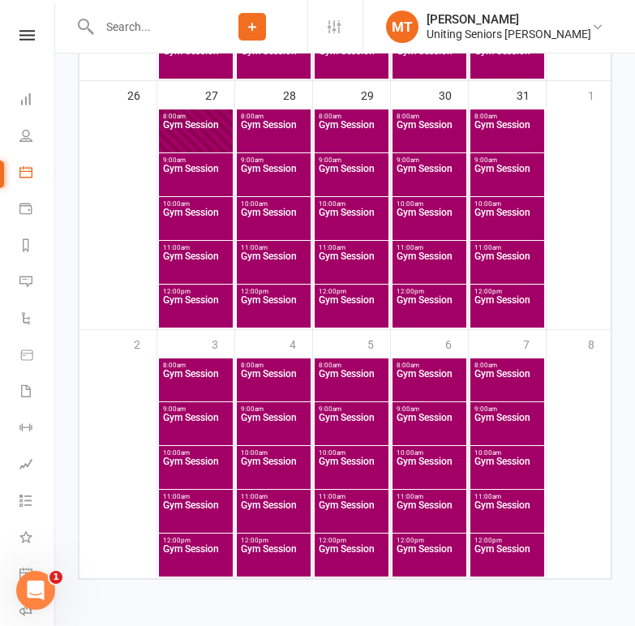
click at [207, 257] on span "Gym Session" at bounding box center [195, 265] width 67 height 29
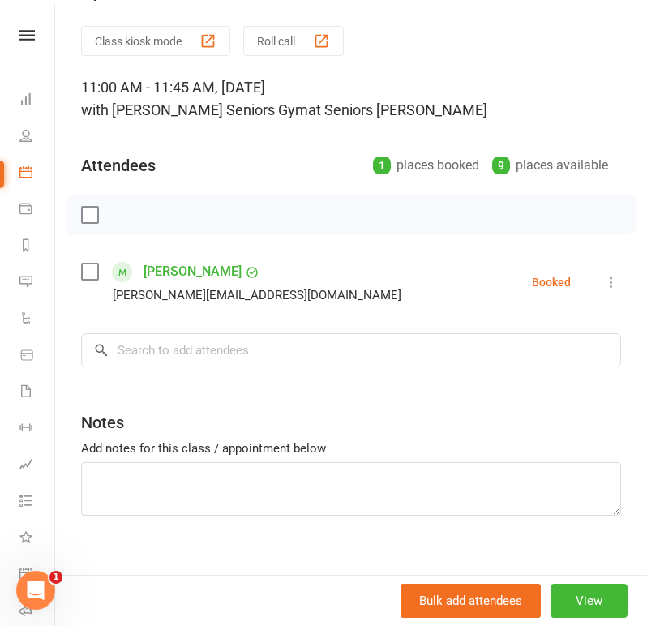
scroll to position [63, 0]
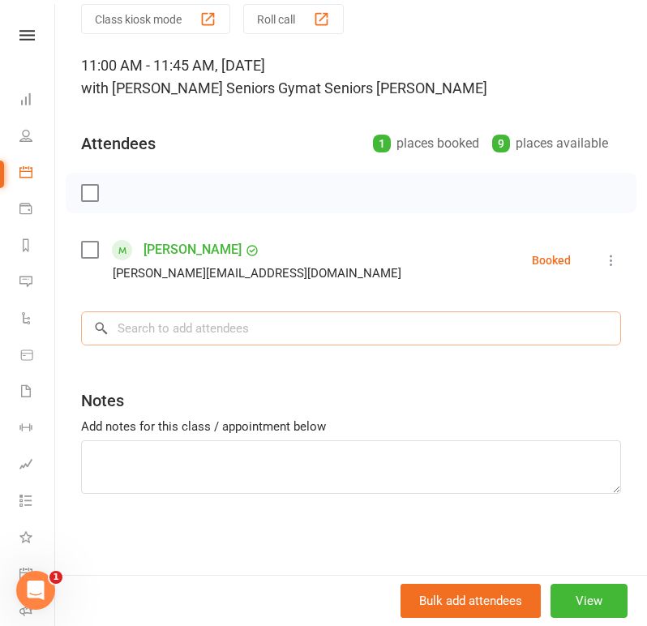
click at [382, 333] on input "search" at bounding box center [351, 328] width 540 height 34
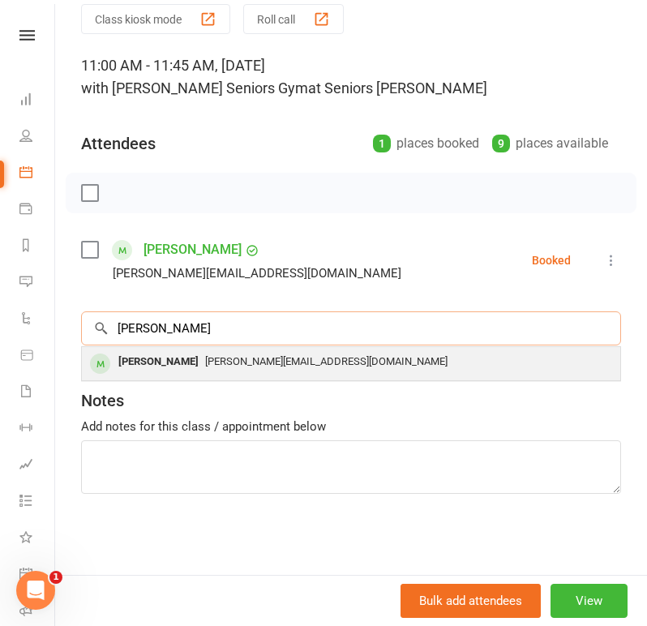
type input "[PERSON_NAME]"
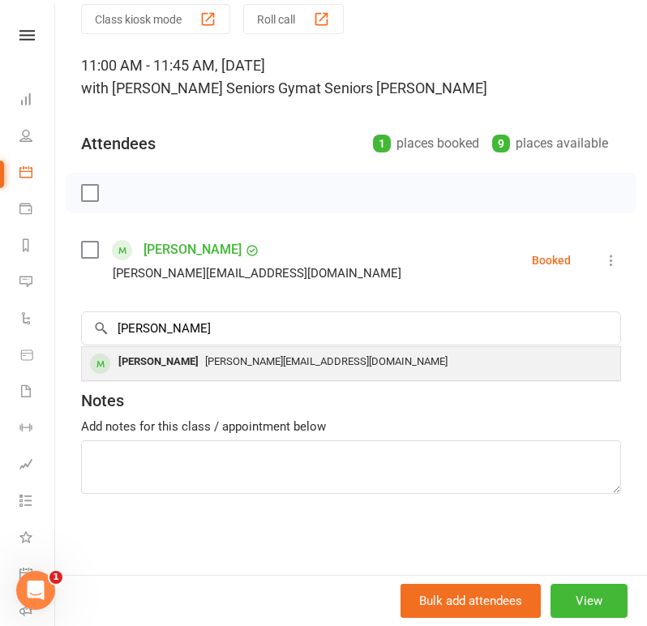
click at [273, 368] on div "[PERSON_NAME][EMAIL_ADDRESS][DOMAIN_NAME]" at bounding box center [350, 362] width 525 height 24
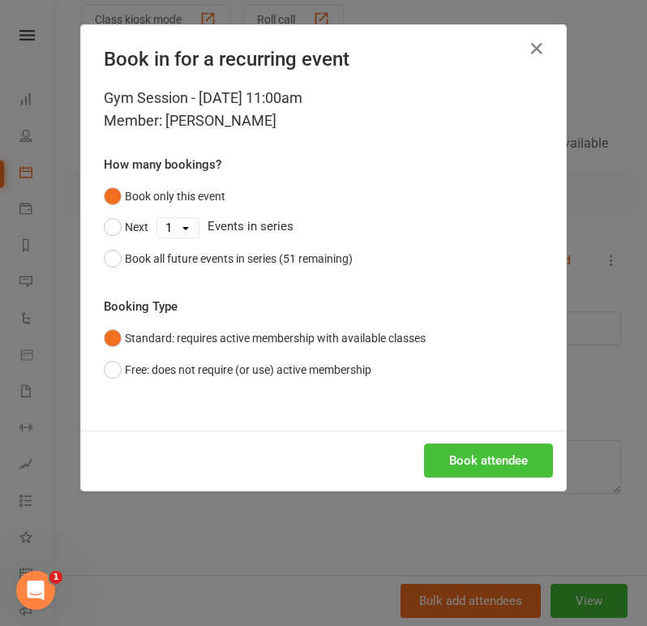
click at [456, 471] on button "Book attendee" at bounding box center [488, 460] width 129 height 34
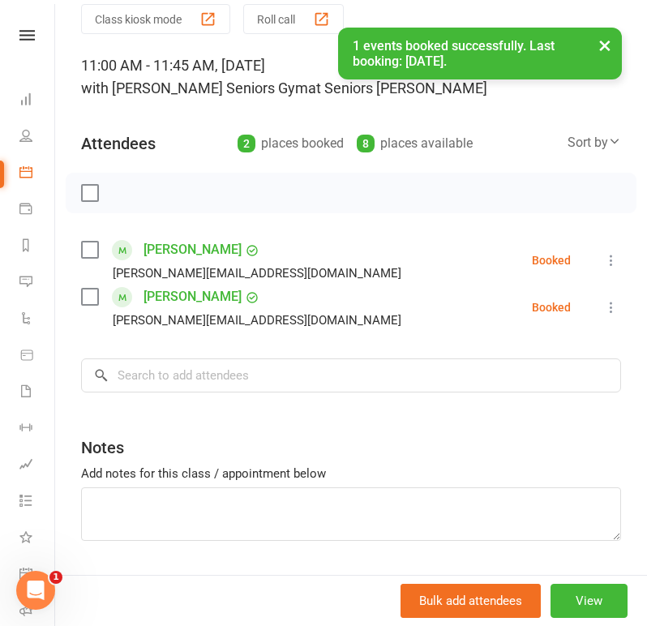
click at [609, 45] on button "×" at bounding box center [604, 45] width 29 height 35
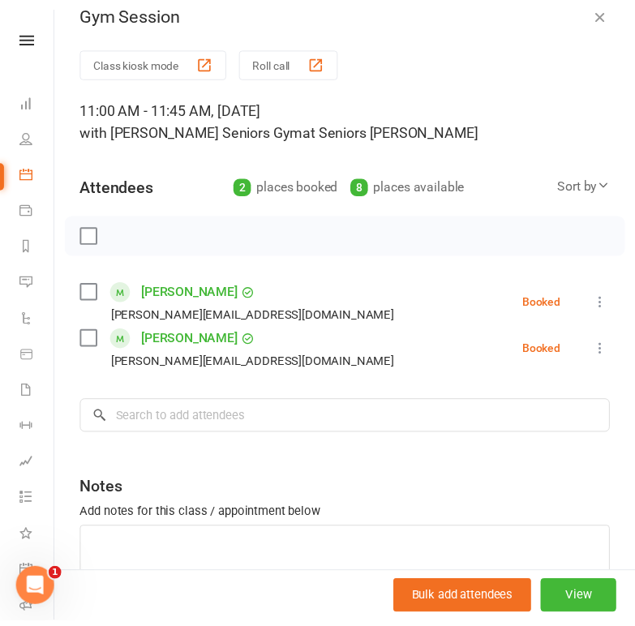
scroll to position [0, 0]
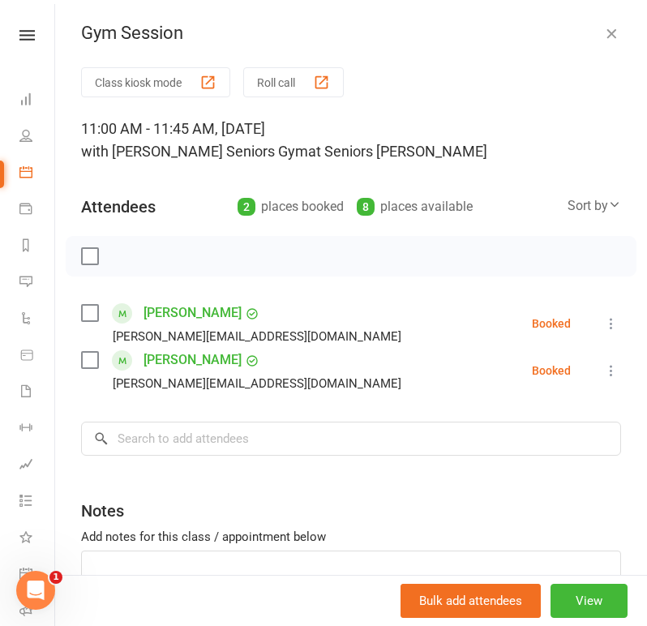
click at [603, 40] on icon "button" at bounding box center [611, 33] width 16 height 16
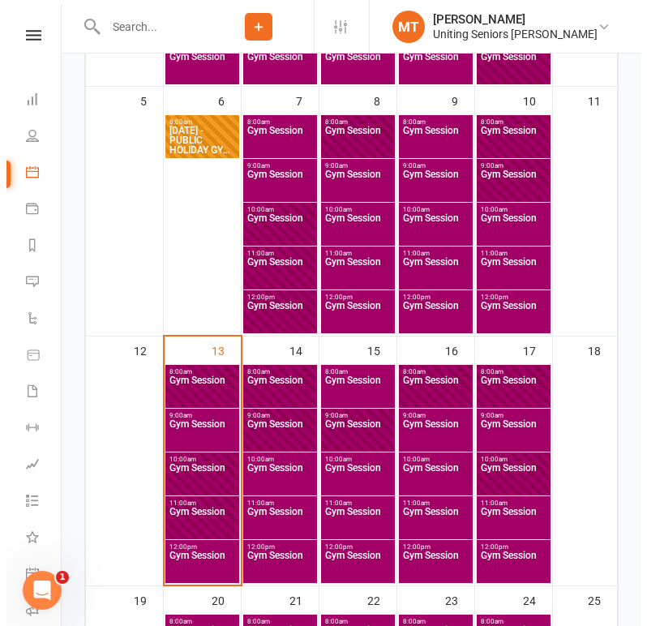
scroll to position [545, 0]
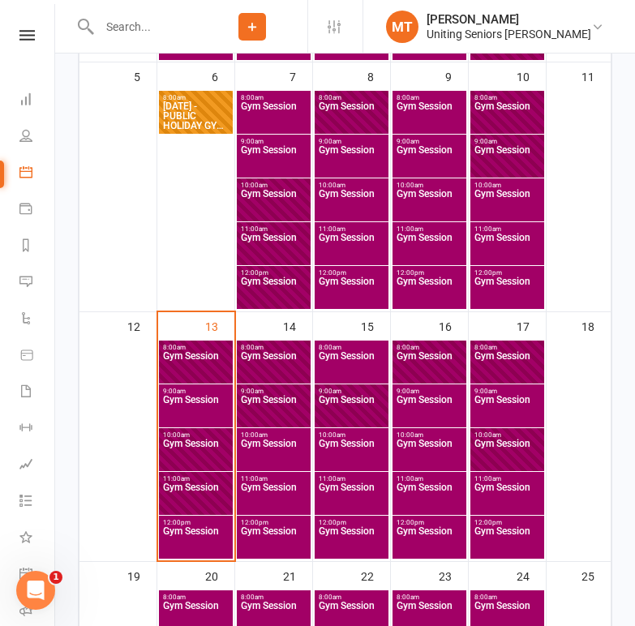
click at [190, 534] on span "Gym Session" at bounding box center [195, 540] width 67 height 29
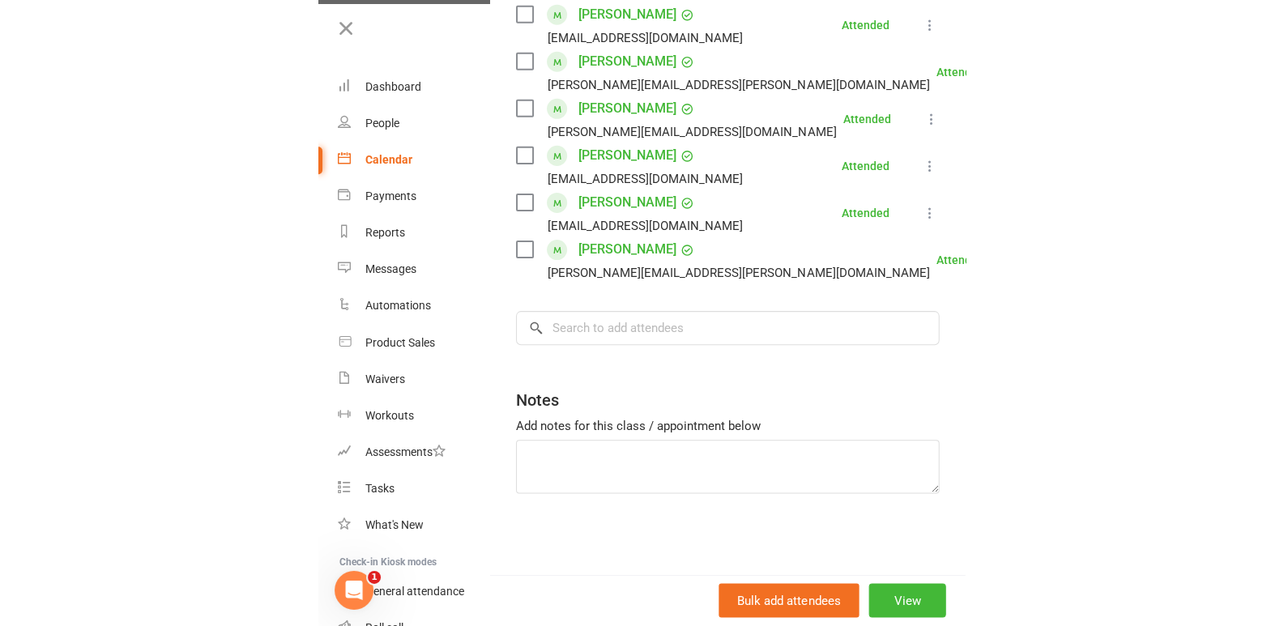
scroll to position [531, 0]
